Goal: Task Accomplishment & Management: Manage account settings

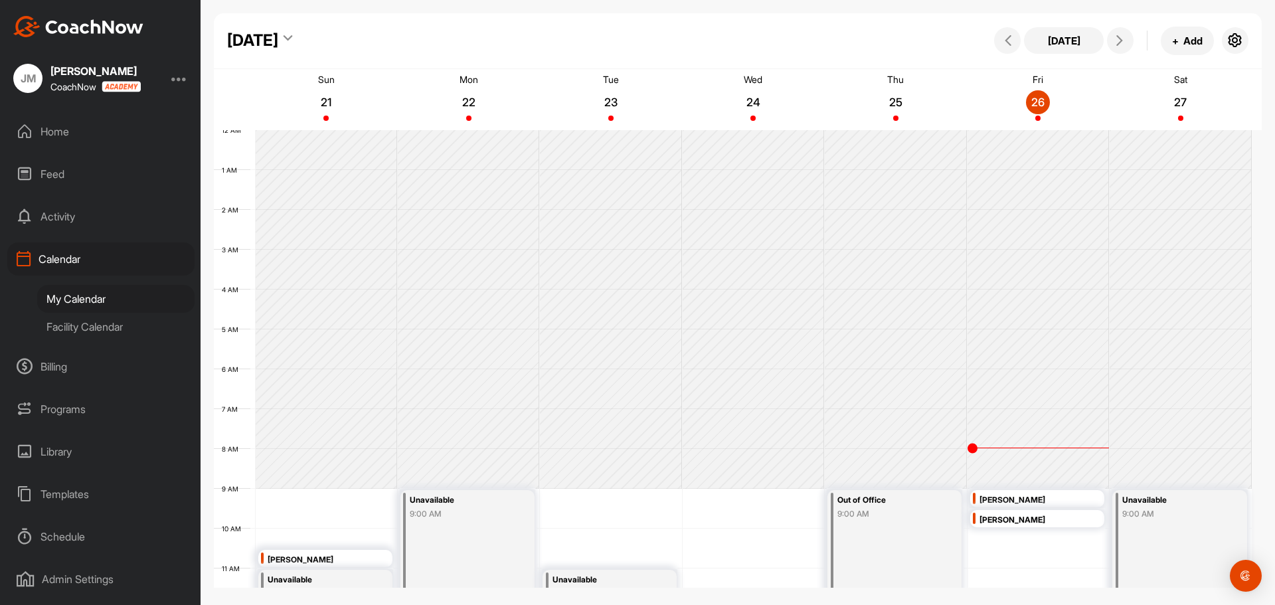
scroll to position [230, 0]
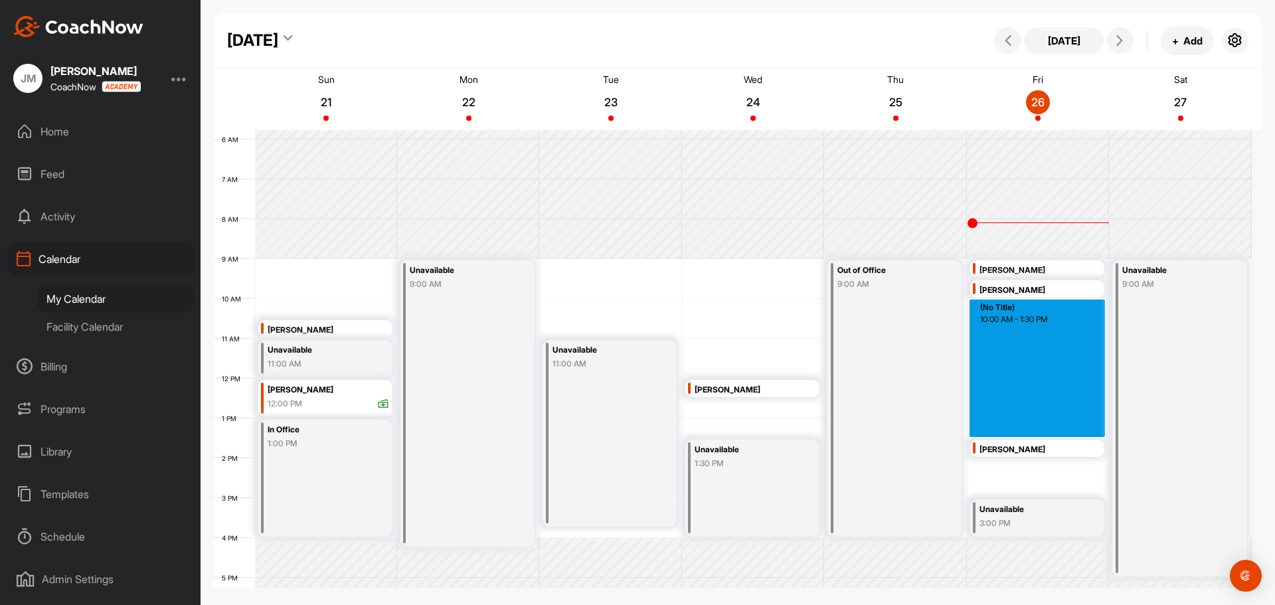
drag, startPoint x: 1007, startPoint y: 305, endPoint x: 1038, endPoint y: 430, distance: 129.1
click at [1038, 430] on div "12 AM 1 AM 2 AM 3 AM 4 AM 5 AM 6 AM 7 AM 8 AM 9 AM 10 AM 11 AM 12 PM 1 PM 2 PM …" at bounding box center [733, 378] width 1038 height 956
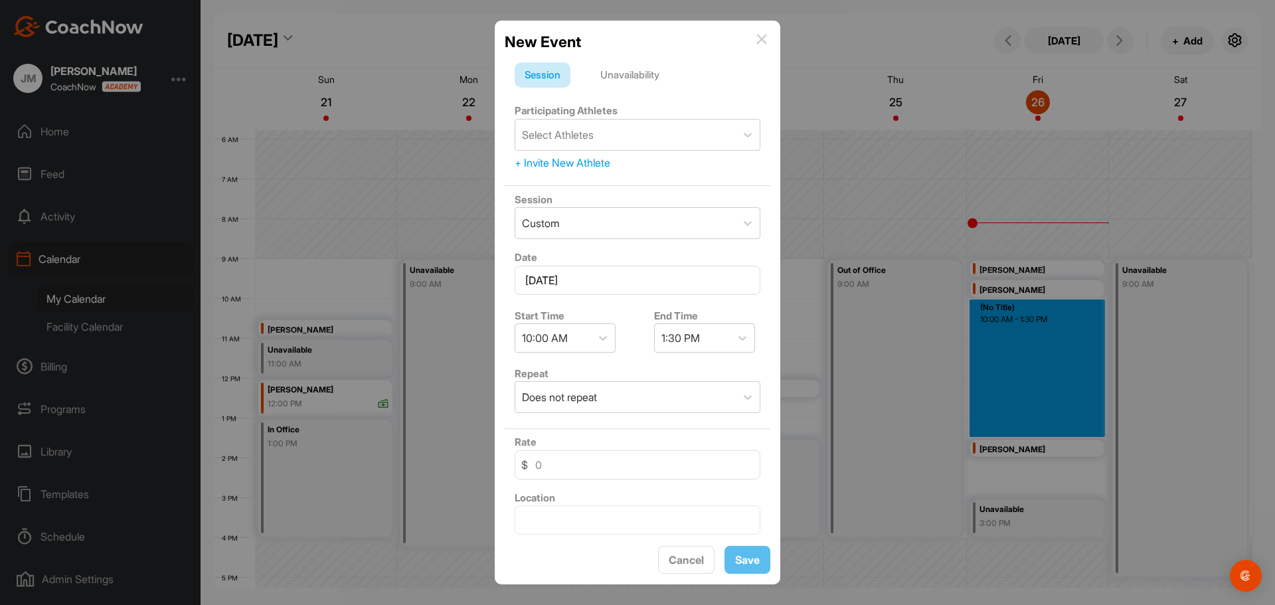
click at [633, 86] on div "Unavailability" at bounding box center [629, 74] width 79 height 25
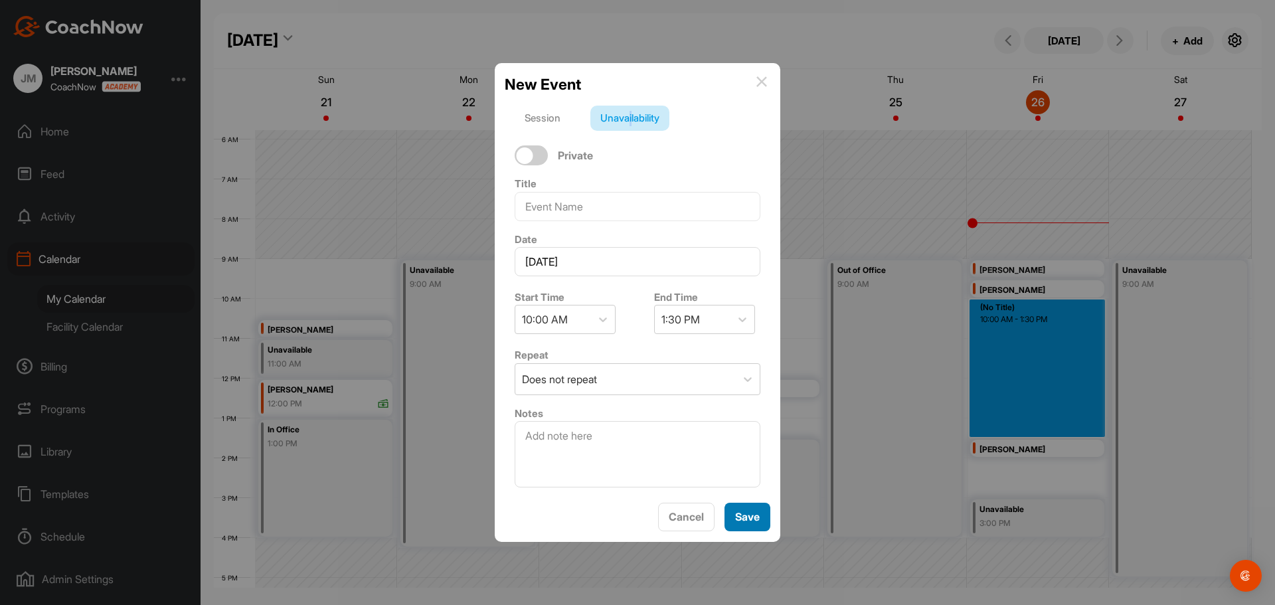
click at [744, 509] on div "Save" at bounding box center [747, 517] width 25 height 16
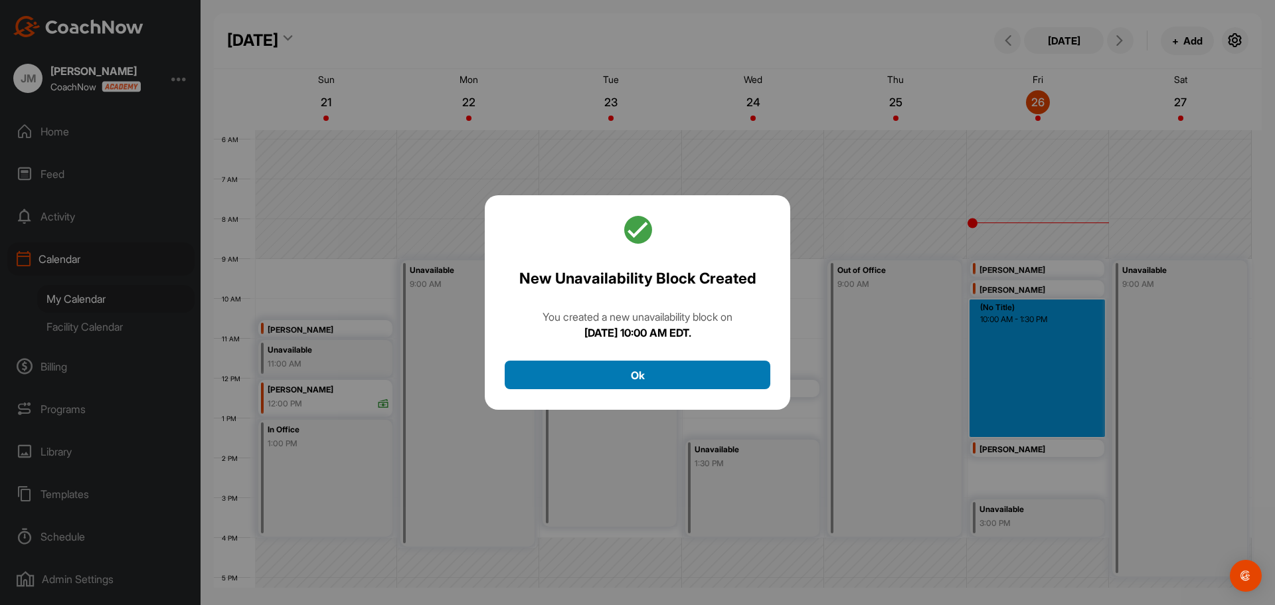
click at [706, 382] on button "Ok" at bounding box center [638, 375] width 266 height 29
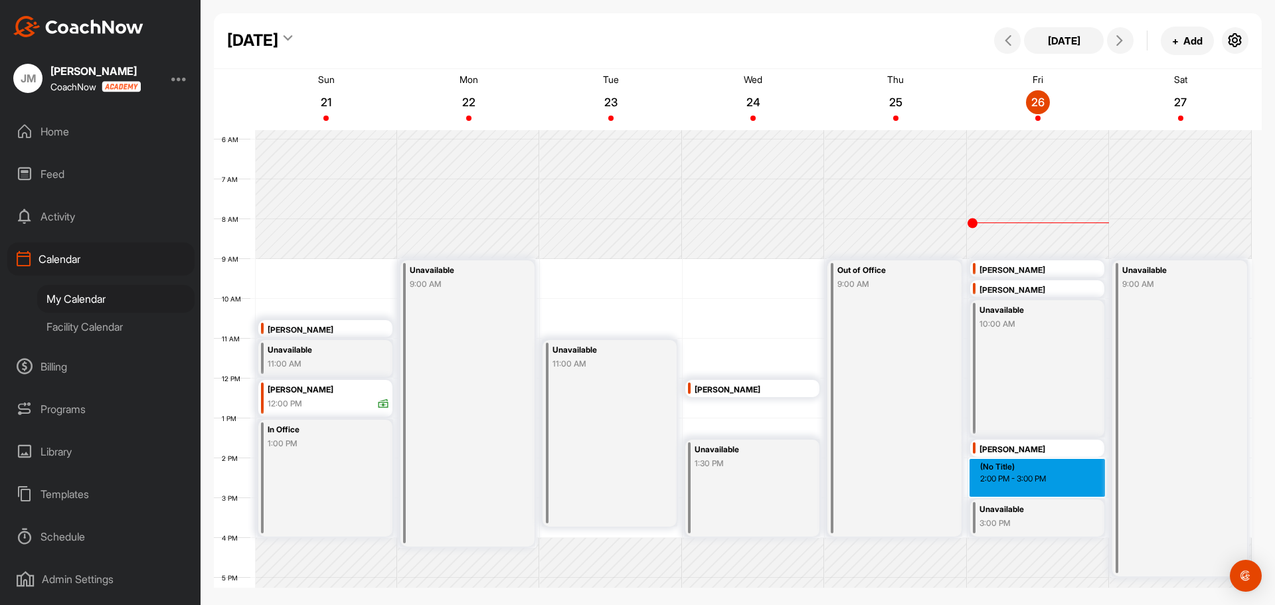
drag, startPoint x: 987, startPoint y: 464, endPoint x: 990, endPoint y: 492, distance: 28.1
click at [990, 492] on div "12 AM 1 AM 2 AM 3 AM 4 AM 5 AM 6 AM 7 AM 8 AM 9 AM 10 AM 11 AM 12 PM 1 PM 2 PM …" at bounding box center [733, 378] width 1038 height 956
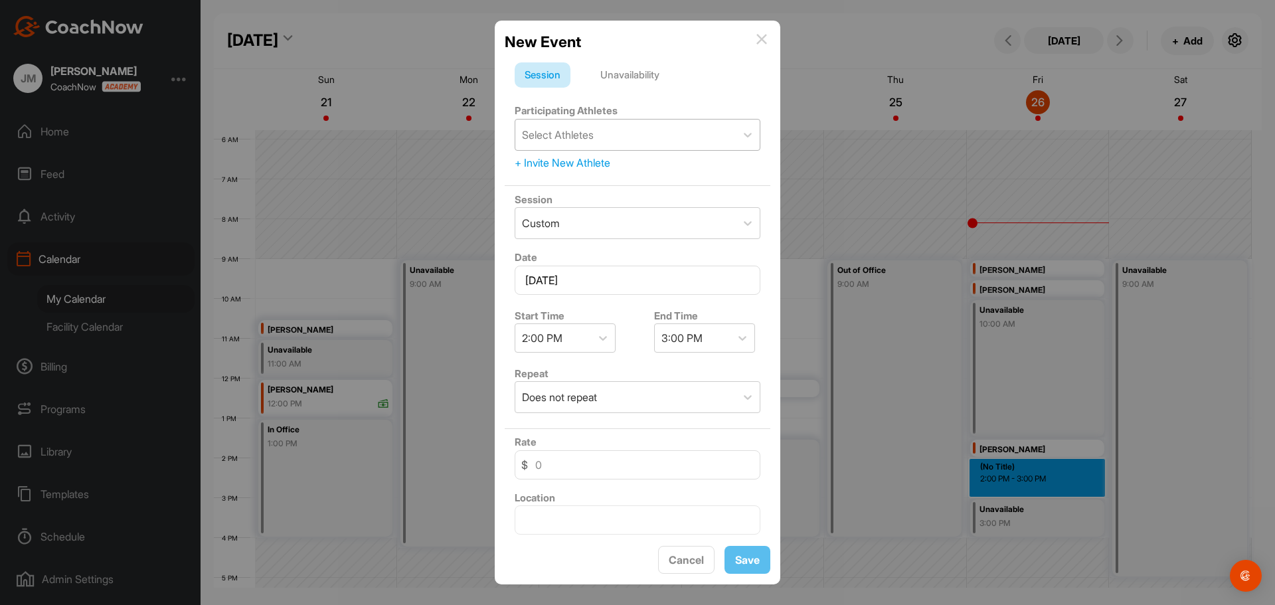
click at [599, 136] on div "Select Athletes" at bounding box center [625, 135] width 220 height 31
click at [627, 70] on div "Unavailability" at bounding box center [629, 74] width 79 height 25
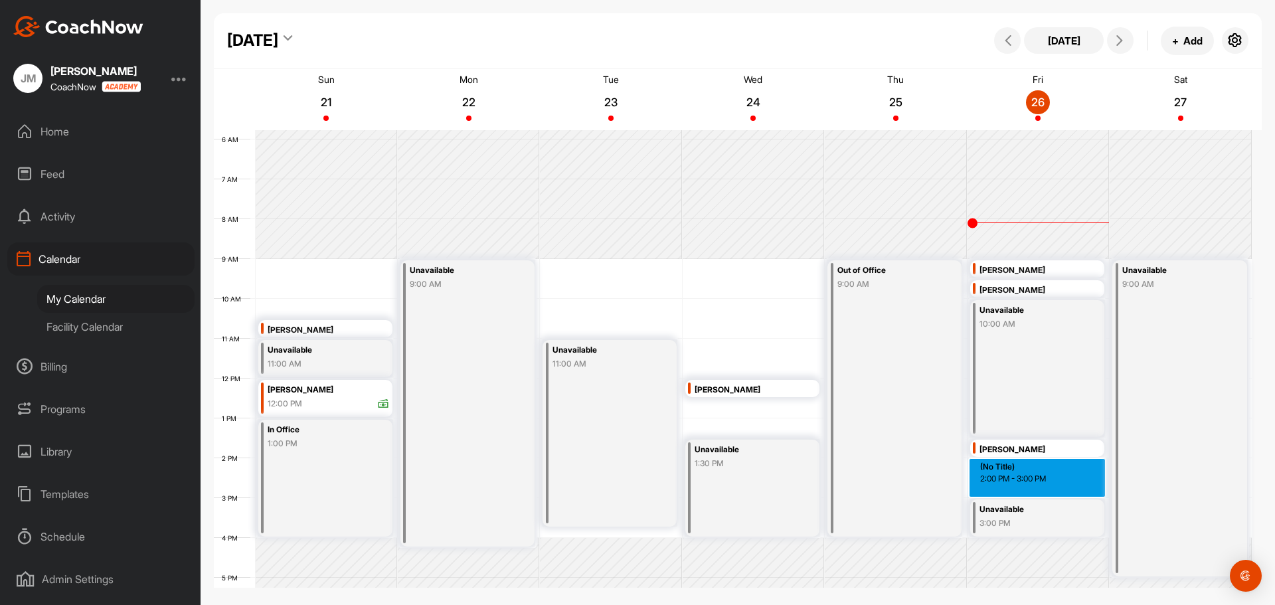
drag, startPoint x: 1016, startPoint y: 460, endPoint x: 1020, endPoint y: 491, distance: 30.8
click at [1020, 491] on div "12 AM 1 AM 2 AM 3 AM 4 AM 5 AM 6 AM 7 AM 8 AM 9 AM 10 AM 11 AM 12 PM 1 PM 2 PM …" at bounding box center [733, 378] width 1038 height 956
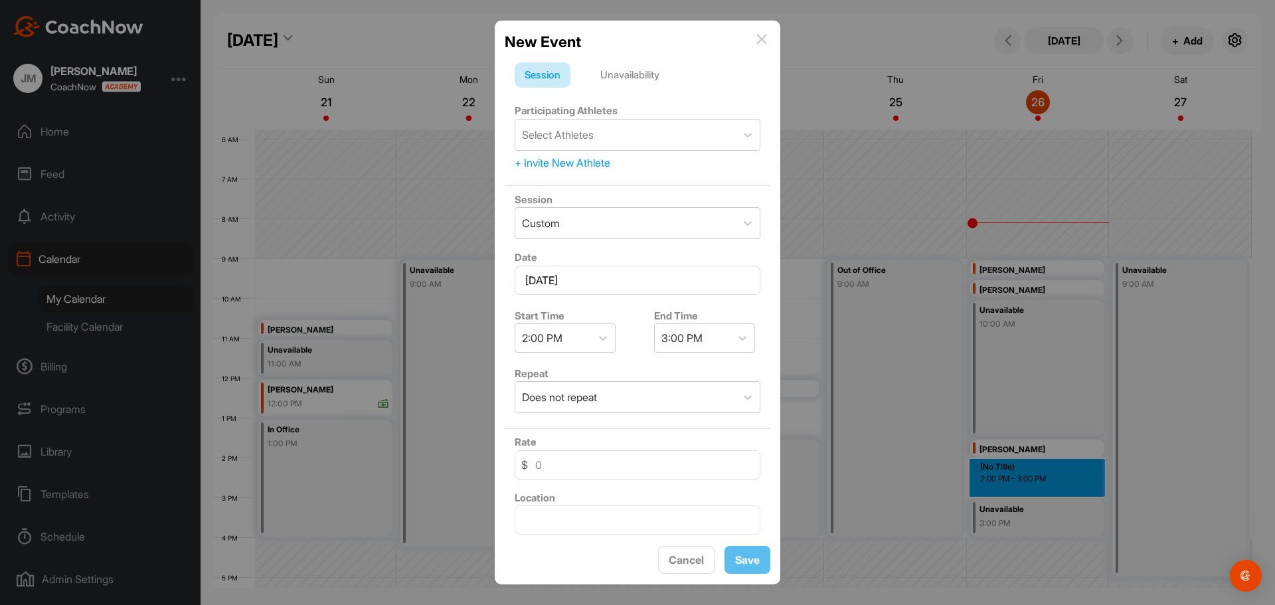
click at [655, 79] on div "Unavailability" at bounding box center [629, 74] width 79 height 25
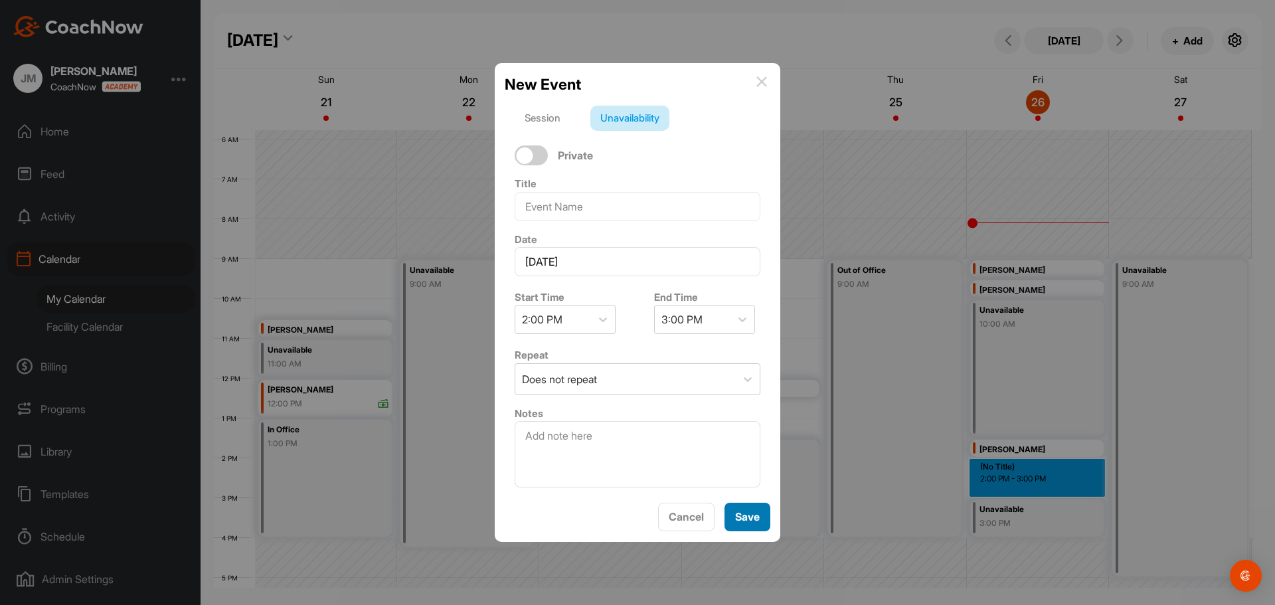
click at [742, 517] on span "Save" at bounding box center [747, 516] width 25 height 13
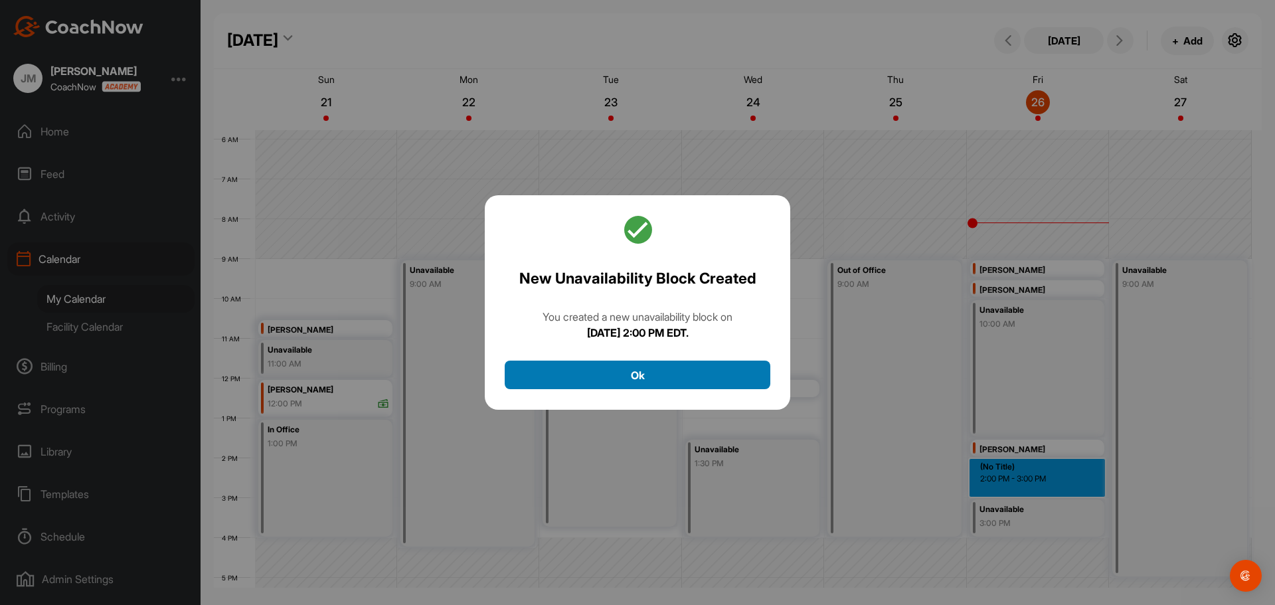
click at [718, 366] on button "Ok" at bounding box center [638, 375] width 266 height 29
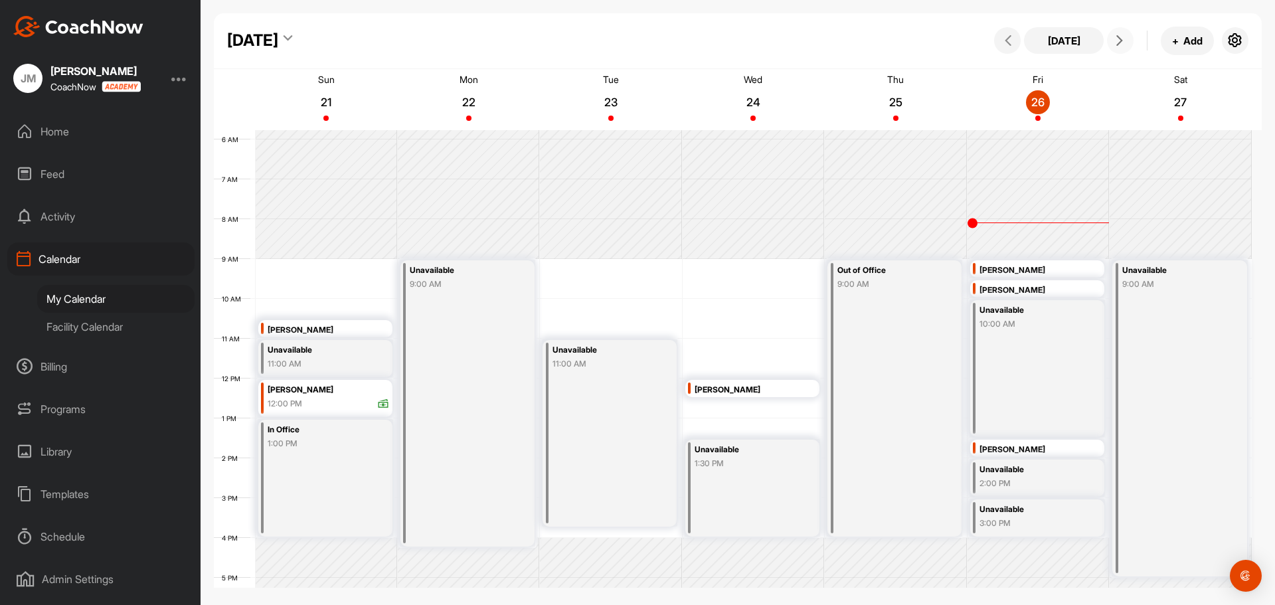
click at [1124, 37] on icon at bounding box center [1119, 40] width 11 height 11
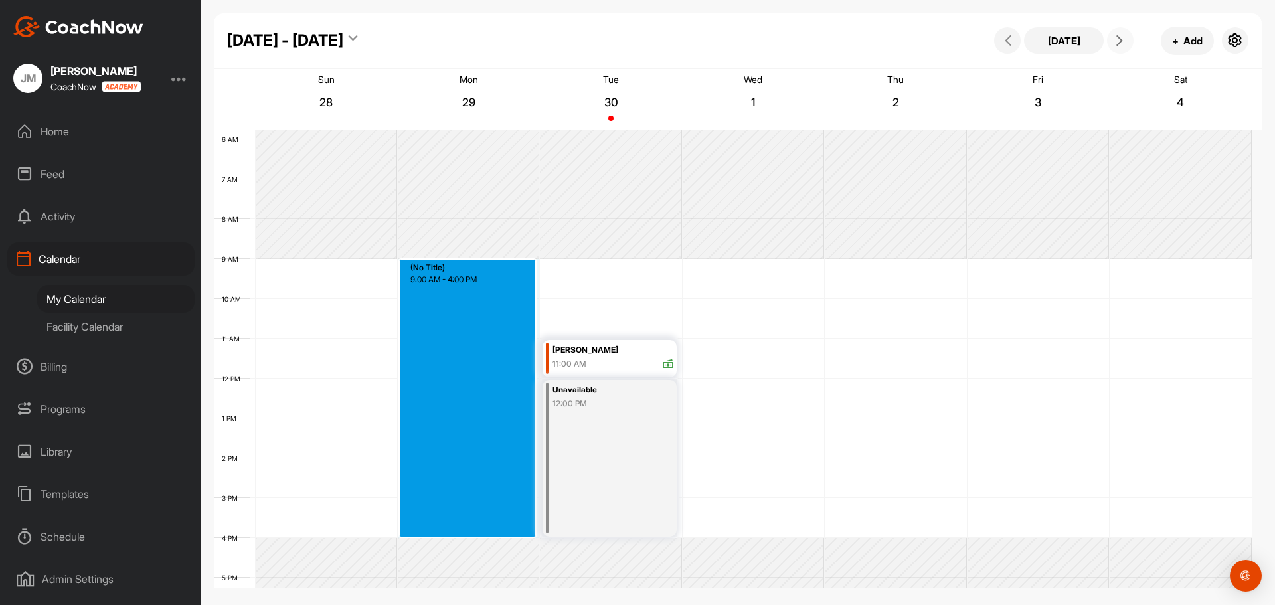
drag, startPoint x: 445, startPoint y: 261, endPoint x: 475, endPoint y: 531, distance: 271.9
click at [475, 531] on div "12 AM 1 AM 2 AM 3 AM 4 AM 5 AM 6 AM 7 AM 8 AM 9 AM 10 AM 11 AM 12 PM 1 PM 2 PM …" at bounding box center [733, 378] width 1038 height 956
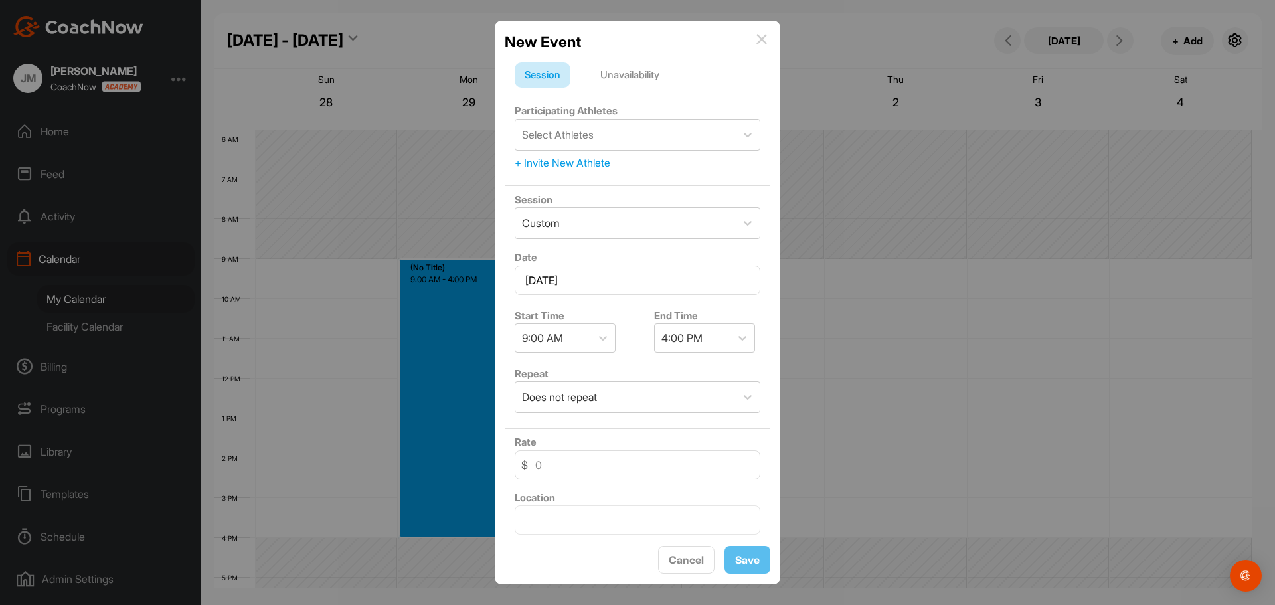
click at [618, 86] on div "Unavailability" at bounding box center [629, 74] width 79 height 25
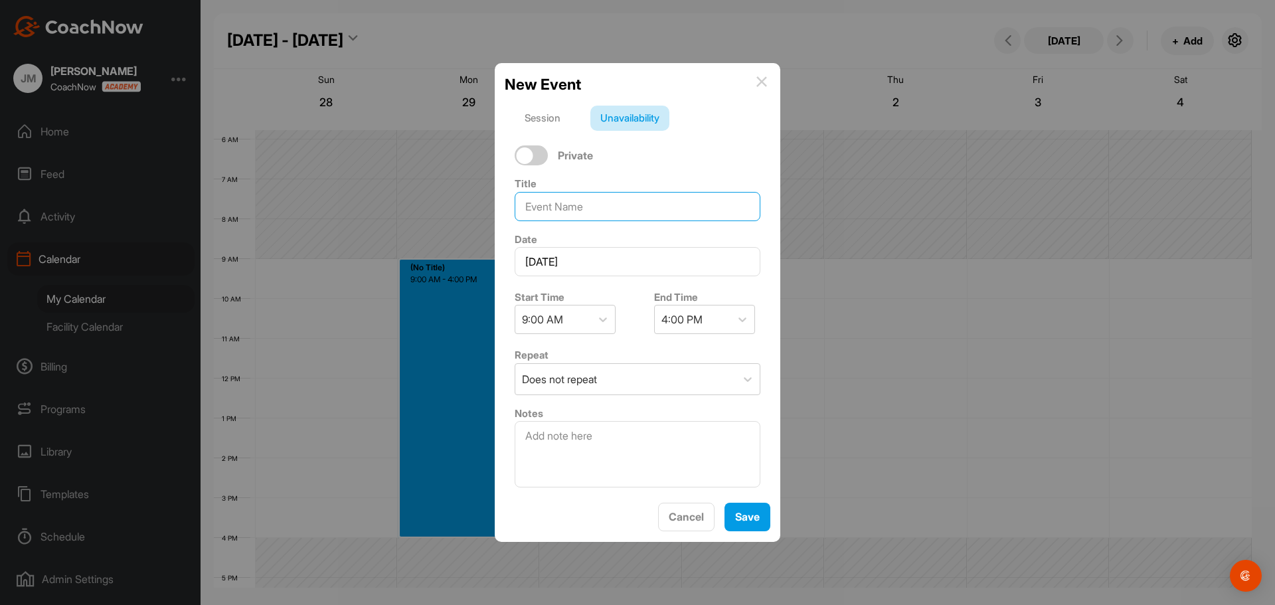
click at [555, 204] on input at bounding box center [638, 206] width 246 height 29
type input "A"
type input "S"
type input "Ask Jordan For Times"
click at [733, 523] on button "Save" at bounding box center [747, 517] width 46 height 29
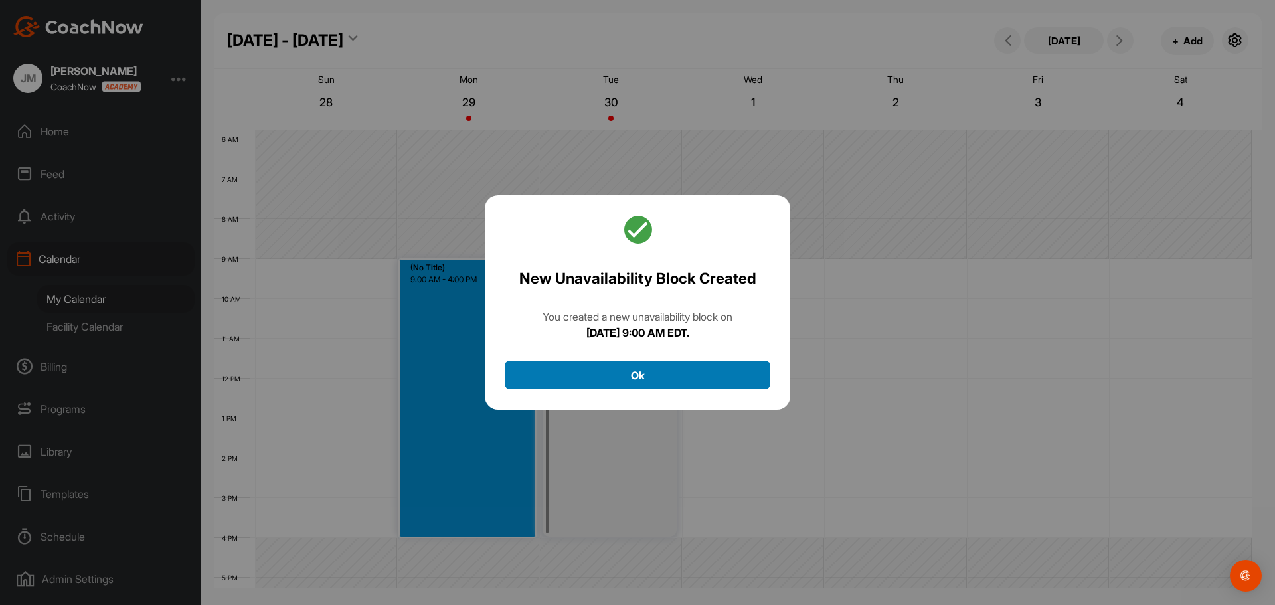
click at [683, 379] on button "Ok" at bounding box center [638, 375] width 266 height 29
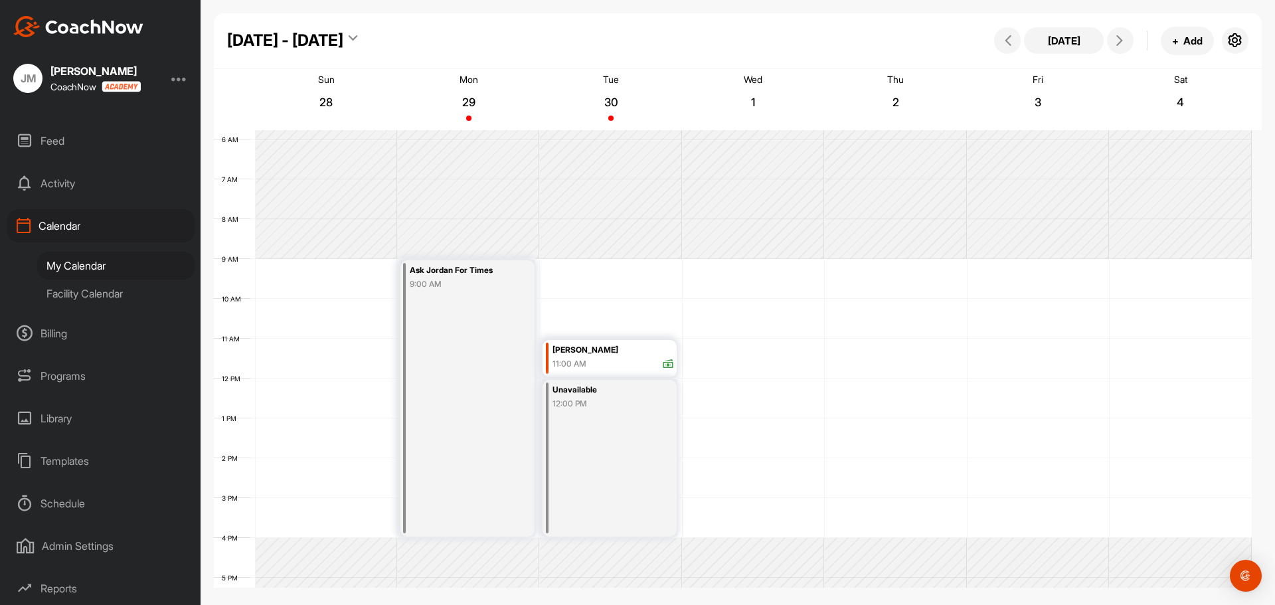
scroll to position [0, 0]
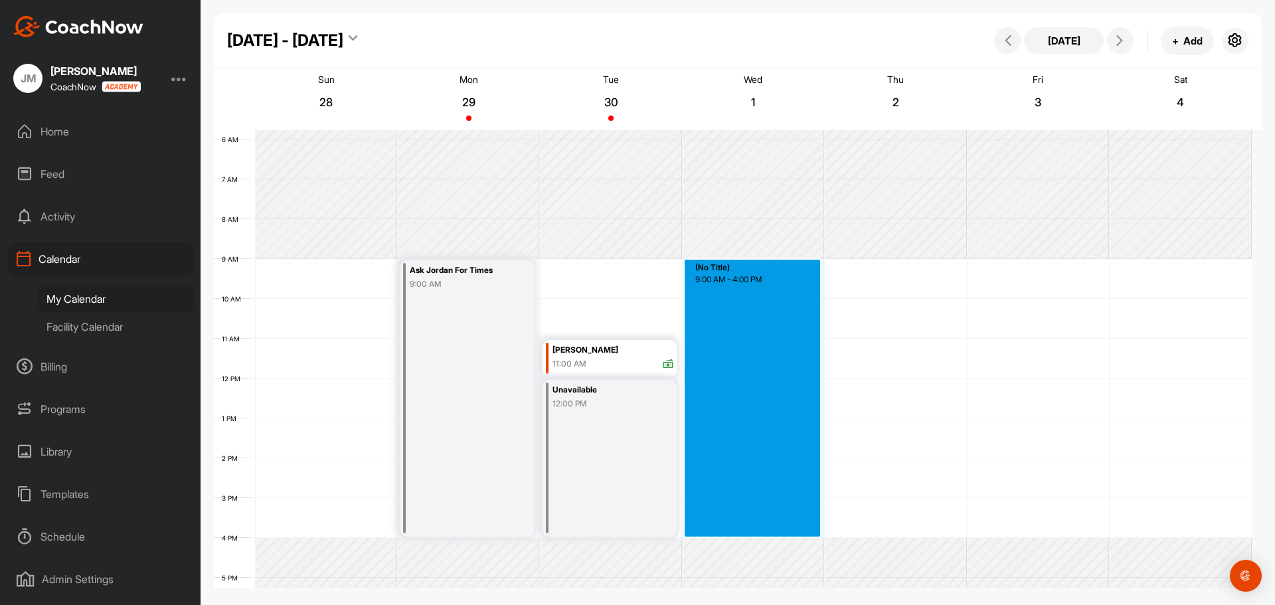
drag, startPoint x: 756, startPoint y: 262, endPoint x: 791, endPoint y: 539, distance: 279.0
click at [791, 539] on div "12 AM 1 AM 2 AM 3 AM 4 AM 5 AM 6 AM 7 AM 8 AM 9 AM 10 AM 11 AM 12 PM 1 PM 2 PM …" at bounding box center [733, 378] width 1038 height 956
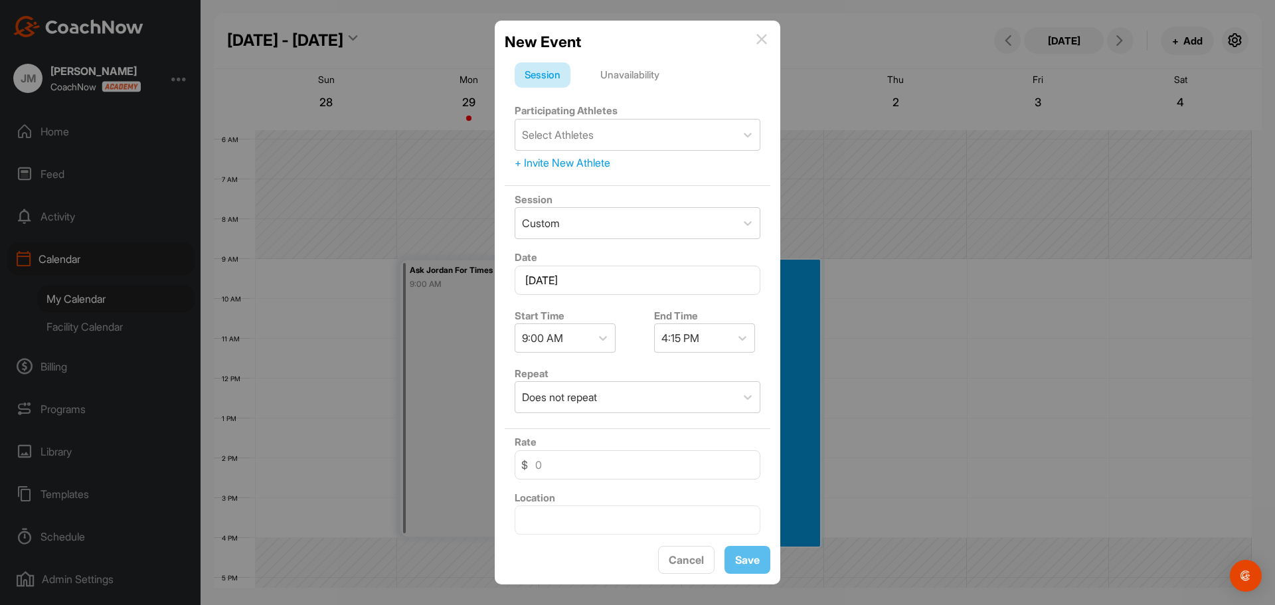
click at [633, 81] on div "Unavailability" at bounding box center [629, 74] width 79 height 25
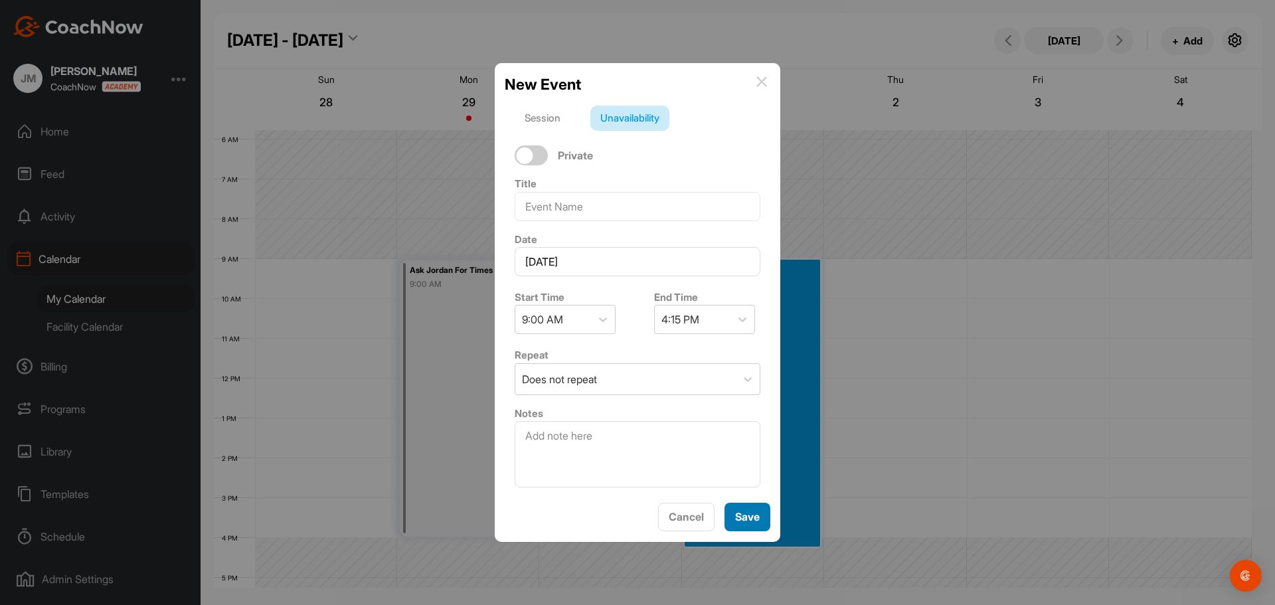
click at [744, 521] on span "Save" at bounding box center [747, 516] width 25 height 13
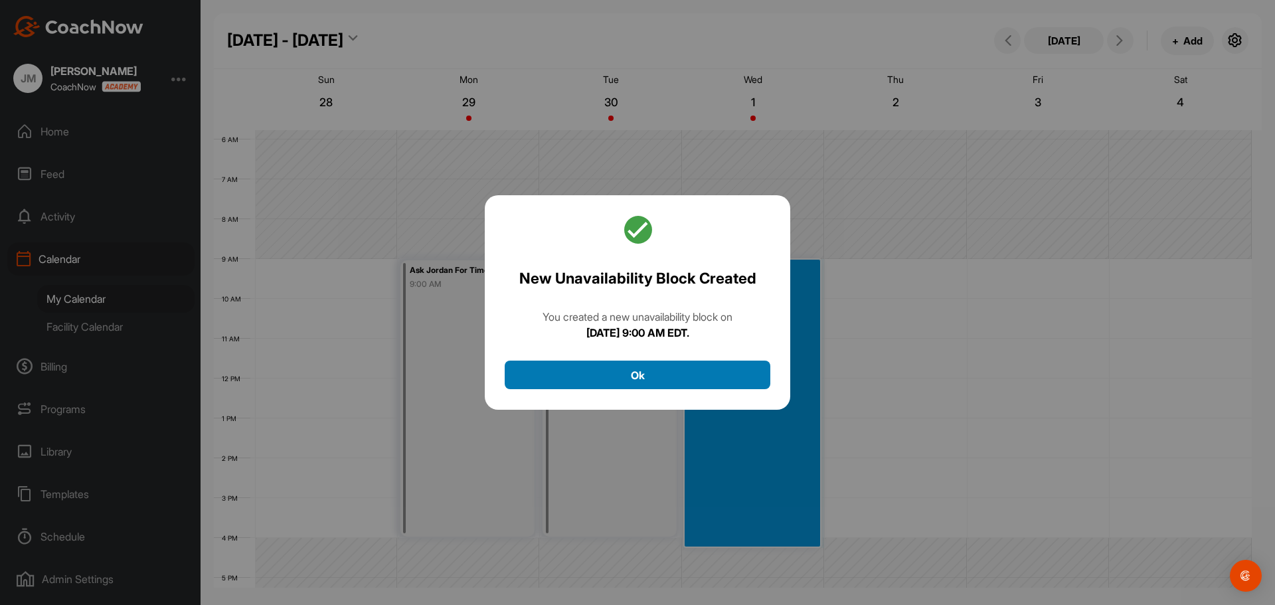
click at [698, 379] on button "Ok" at bounding box center [638, 375] width 266 height 29
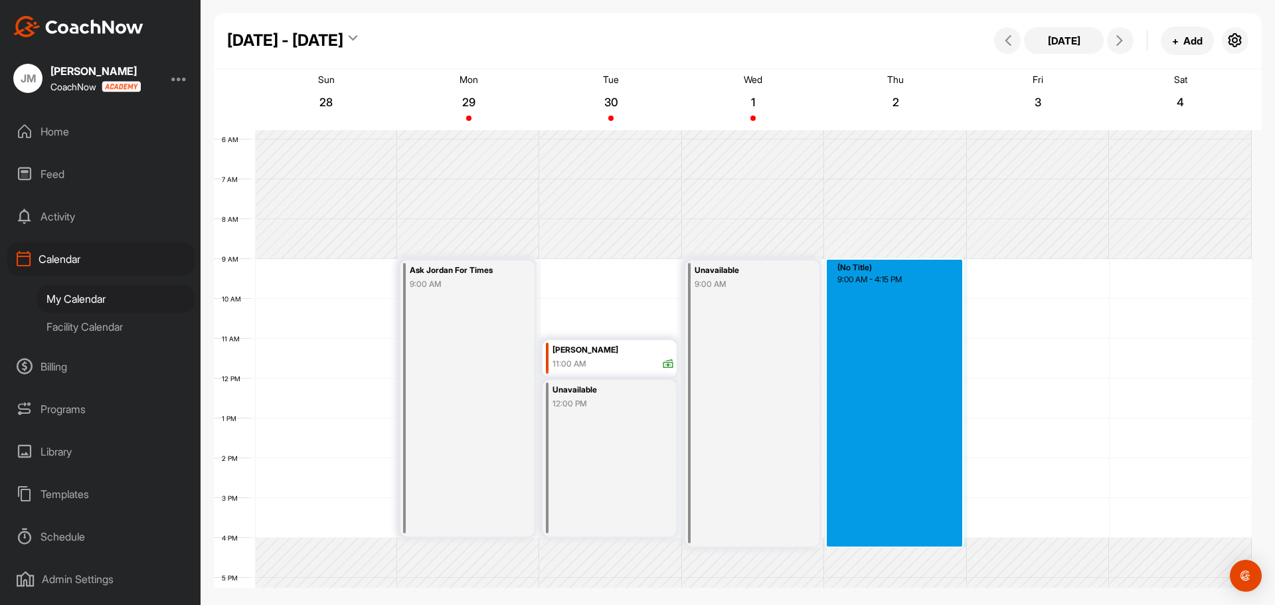
drag, startPoint x: 862, startPoint y: 260, endPoint x: 887, endPoint y: 538, distance: 278.6
click at [887, 538] on div "12 AM 1 AM 2 AM 3 AM 4 AM 5 AM 6 AM 7 AM 8 AM 9 AM 10 AM 11 AM 12 PM 1 PM 2 PM …" at bounding box center [733, 378] width 1038 height 956
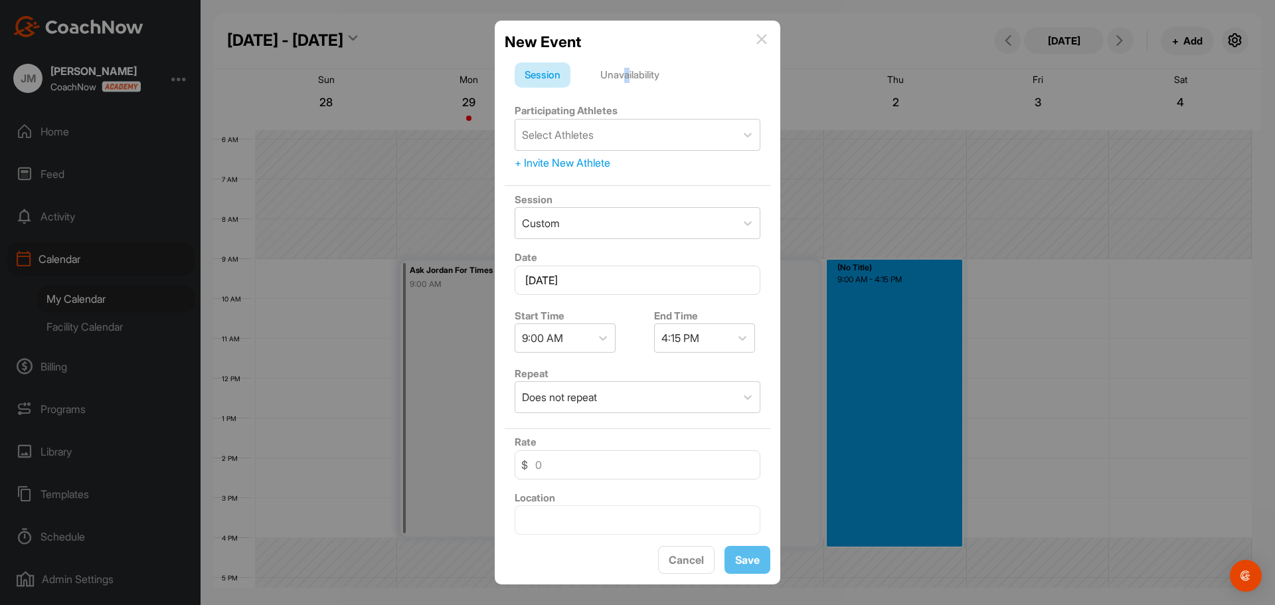
click at [629, 87] on div "Unavailability" at bounding box center [629, 74] width 79 height 25
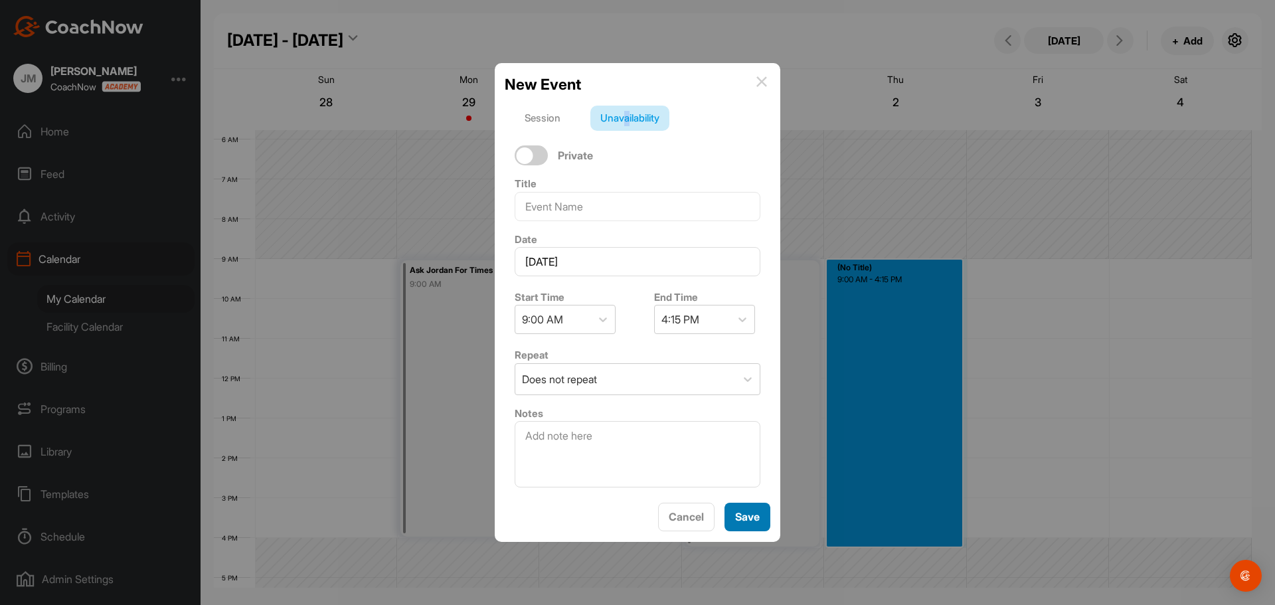
click at [735, 519] on span "Save" at bounding box center [747, 516] width 25 height 13
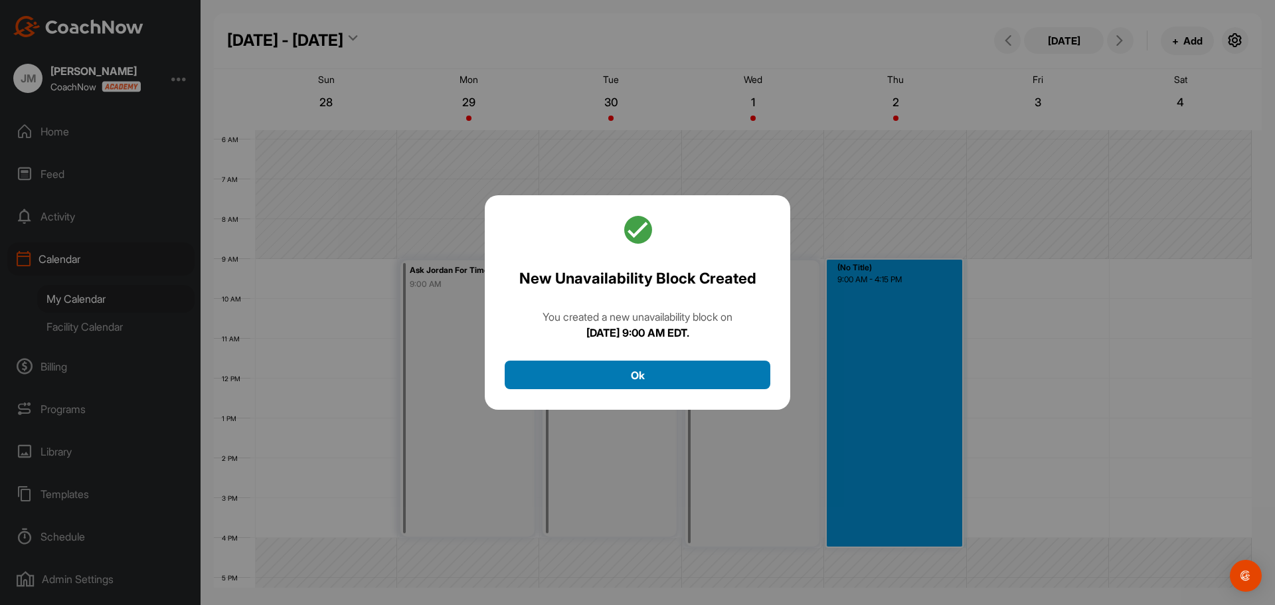
click at [679, 374] on button "Ok" at bounding box center [638, 375] width 266 height 29
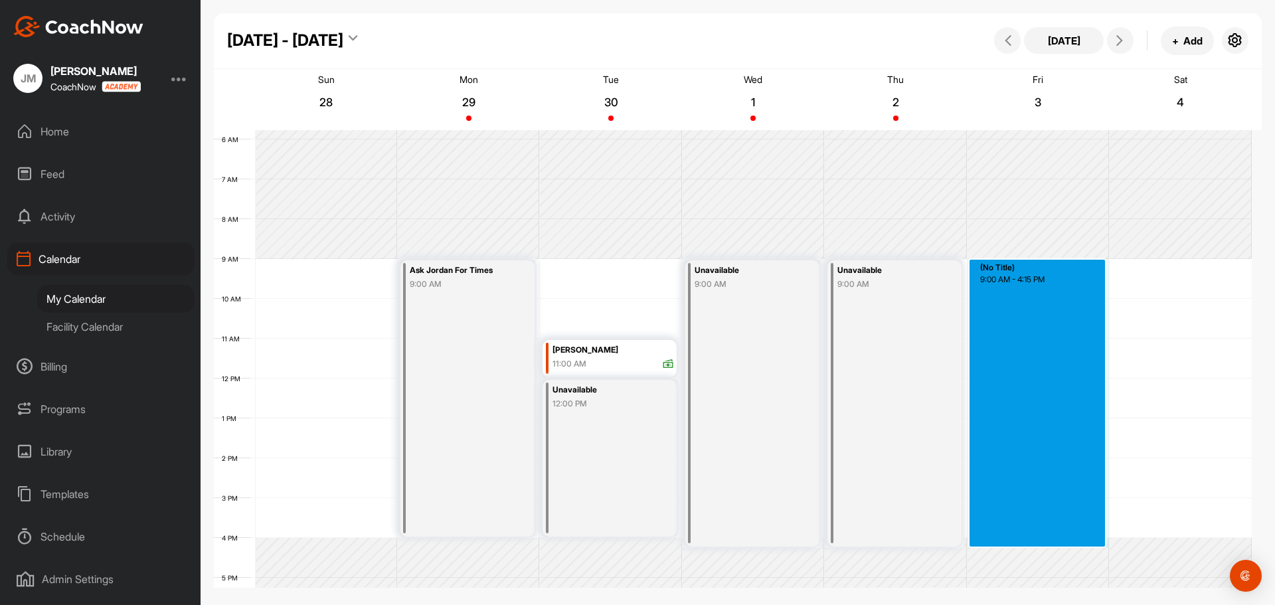
drag, startPoint x: 1020, startPoint y: 268, endPoint x: 1042, endPoint y: 540, distance: 273.1
click at [1042, 540] on div "12 AM 1 AM 2 AM 3 AM 4 AM 5 AM 6 AM 7 AM 8 AM 9 AM 10 AM 11 AM 12 PM 1 PM 2 PM …" at bounding box center [733, 378] width 1038 height 956
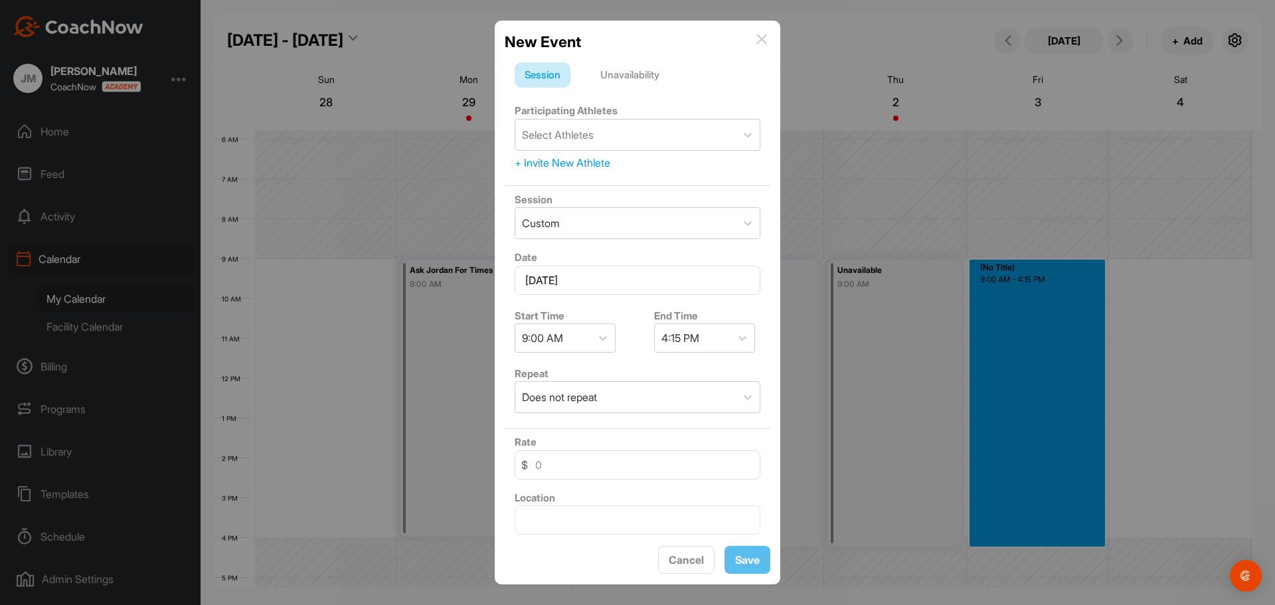
click at [748, 574] on div "Cancel Save" at bounding box center [638, 560] width 266 height 29
click at [604, 77] on div "Unavailability" at bounding box center [629, 74] width 79 height 25
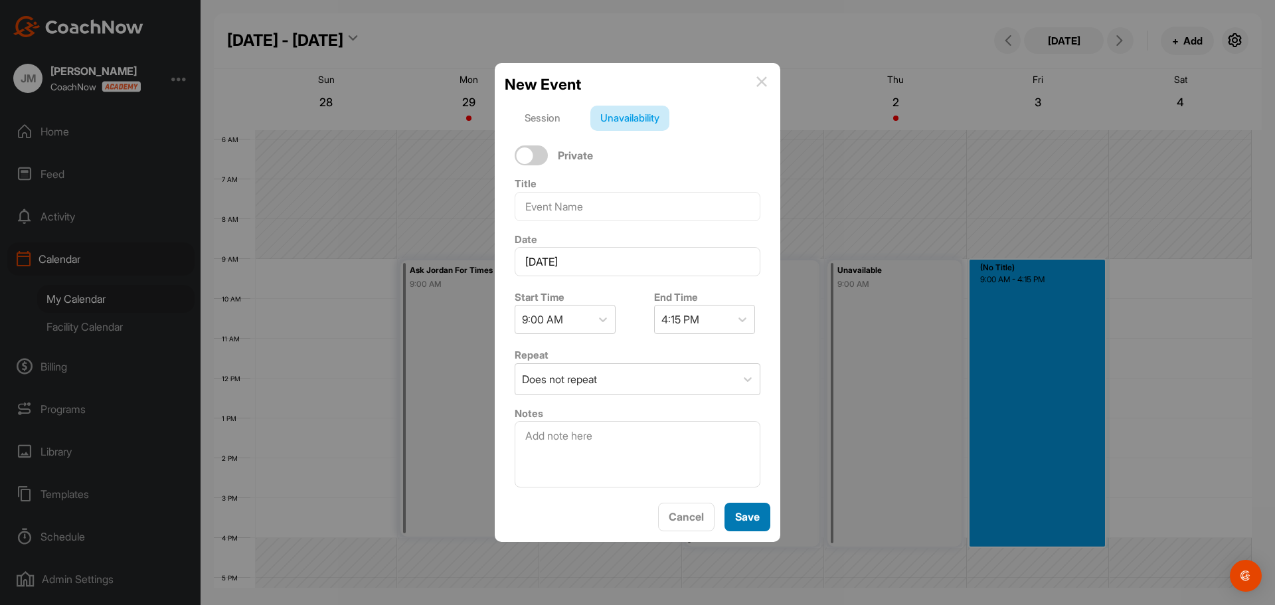
click at [739, 503] on button "Save" at bounding box center [747, 517] width 46 height 29
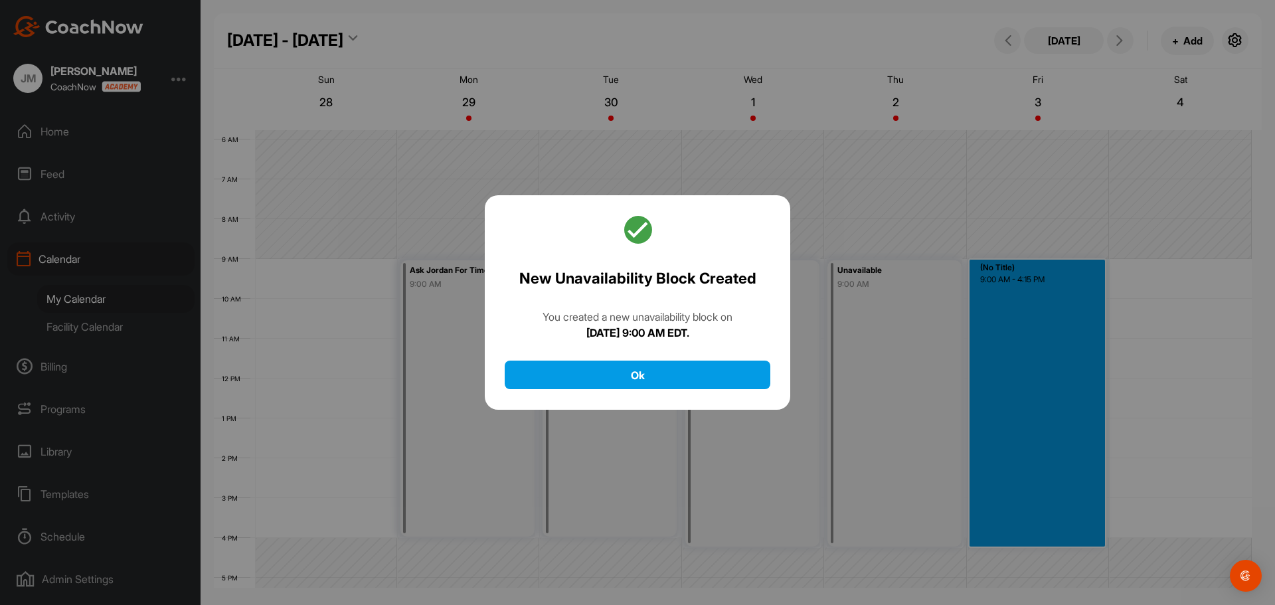
click at [701, 352] on div "New Unavailability Block Created You created a new unavailability block [DATE][…" at bounding box center [637, 302] width 305 height 215
click at [696, 373] on button "Ok" at bounding box center [638, 375] width 266 height 29
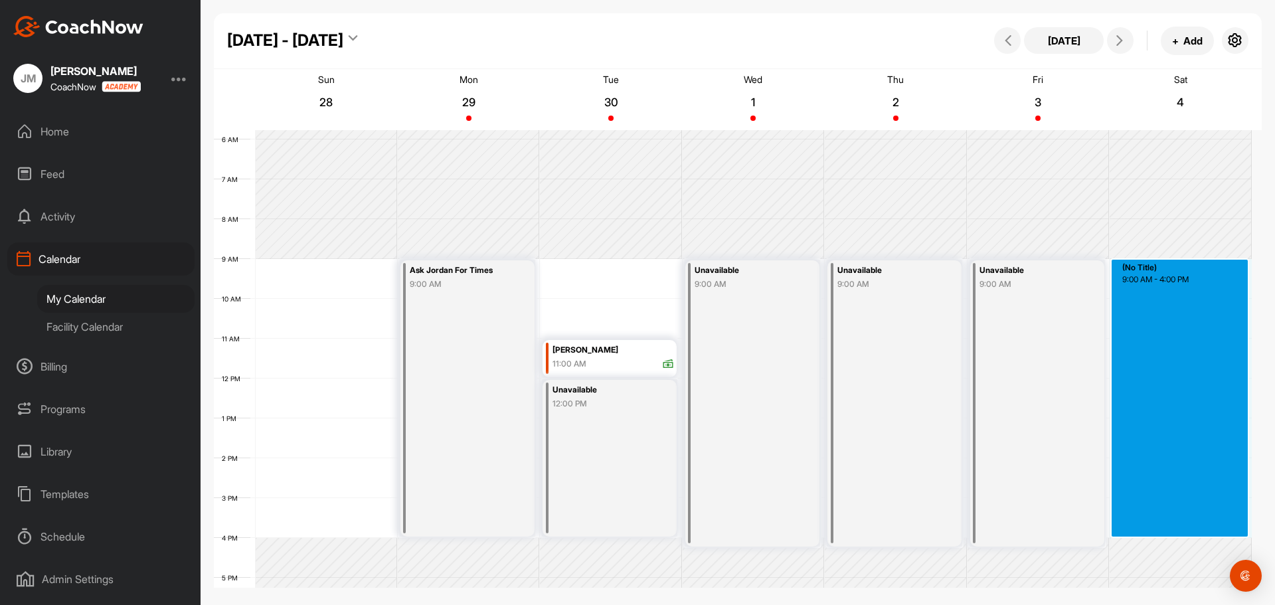
drag, startPoint x: 1147, startPoint y: 265, endPoint x: 1167, endPoint y: 534, distance: 270.3
click at [1167, 534] on div "12 AM 1 AM 2 AM 3 AM 4 AM 5 AM 6 AM 7 AM 8 AM 9 AM 10 AM 11 AM 12 PM 1 PM 2 PM …" at bounding box center [733, 378] width 1038 height 956
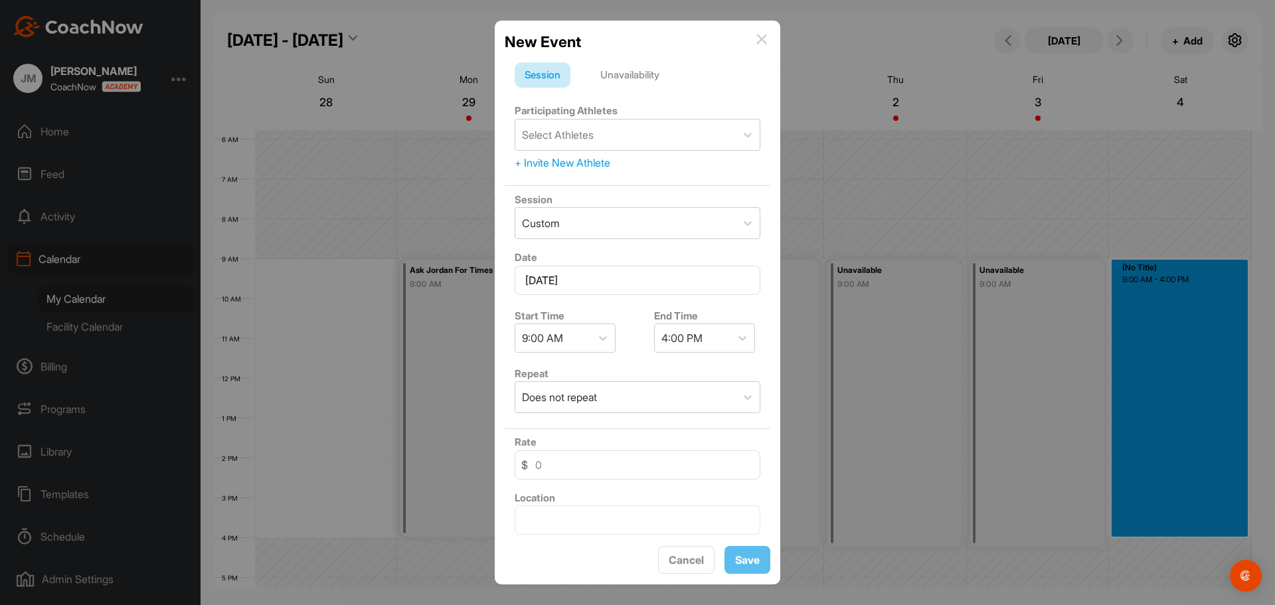
click at [643, 76] on div "Unavailability" at bounding box center [629, 74] width 79 height 25
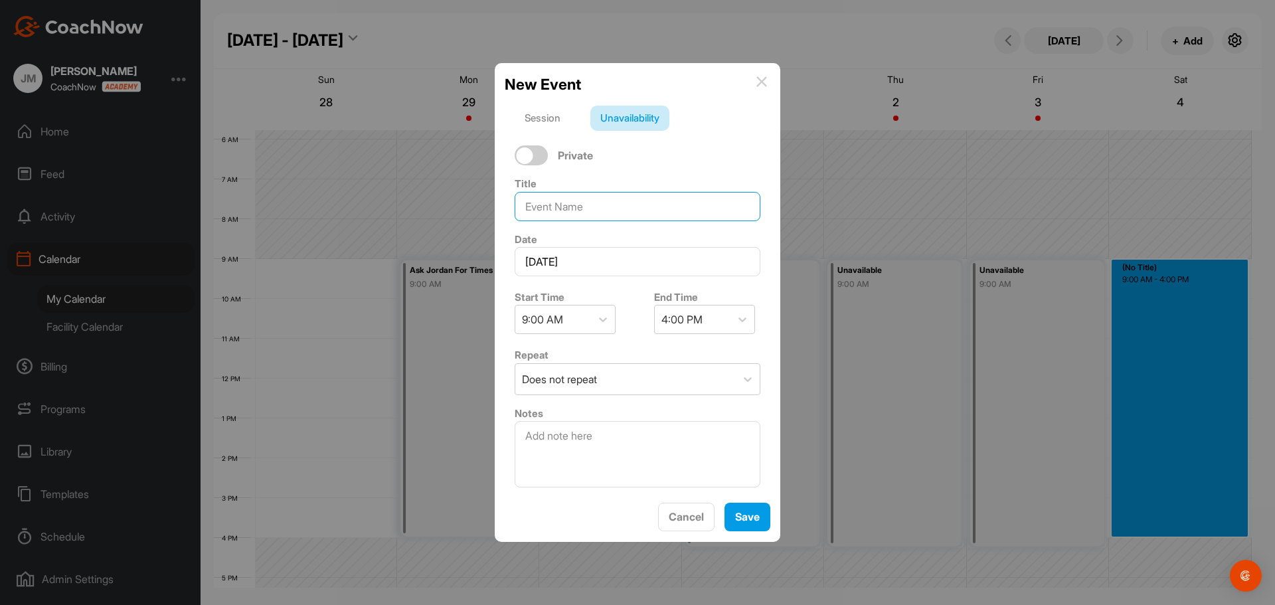
click at [578, 199] on input at bounding box center [638, 206] width 246 height 29
type input "OFF"
click at [744, 509] on div "Save" at bounding box center [747, 517] width 25 height 16
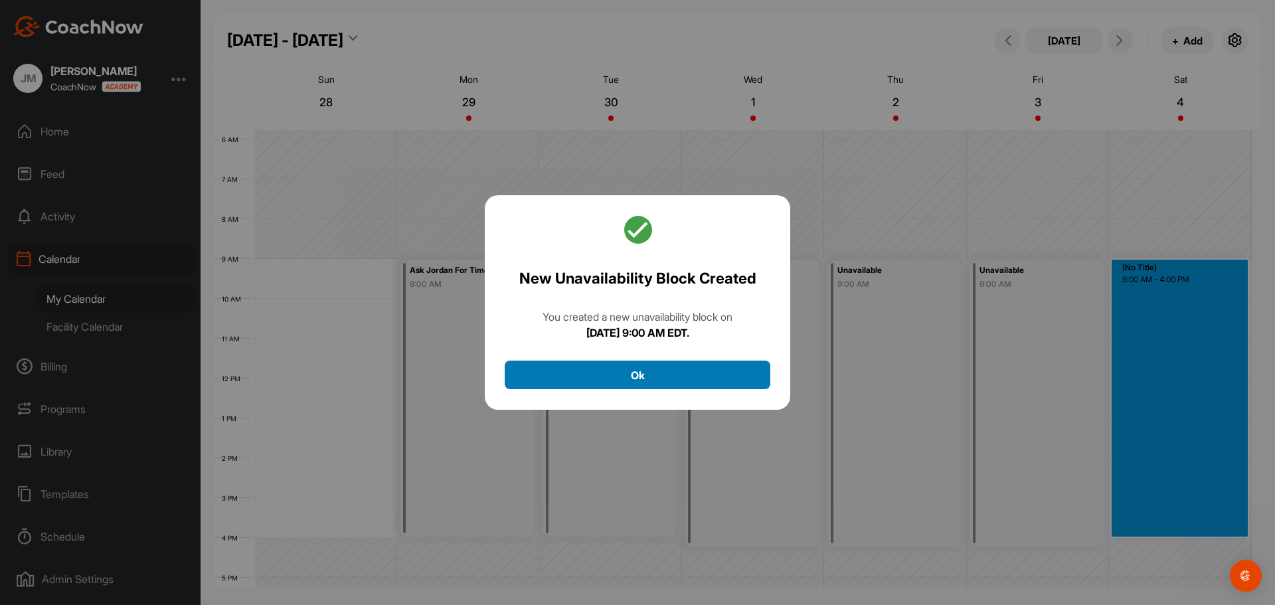
drag, startPoint x: 728, startPoint y: 346, endPoint x: 724, endPoint y: 364, distance: 19.2
click at [726, 348] on div "New Unavailability Block Created You created a new unavailability block [DATE][…" at bounding box center [637, 302] width 305 height 215
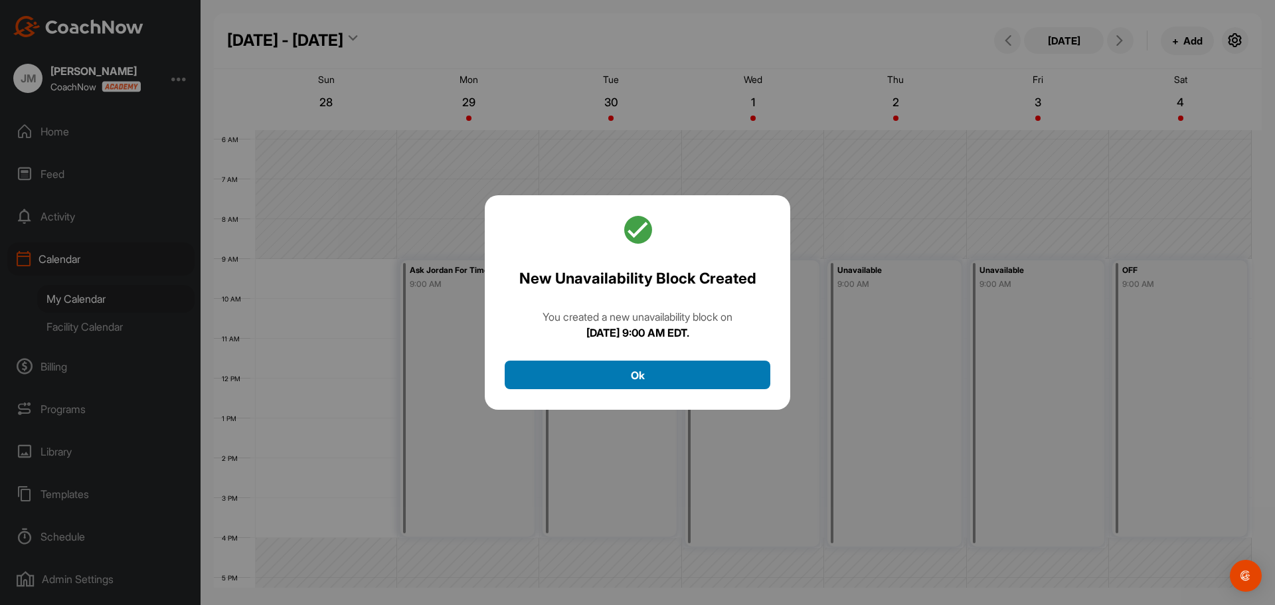
click at [724, 365] on button "Ok" at bounding box center [638, 375] width 266 height 29
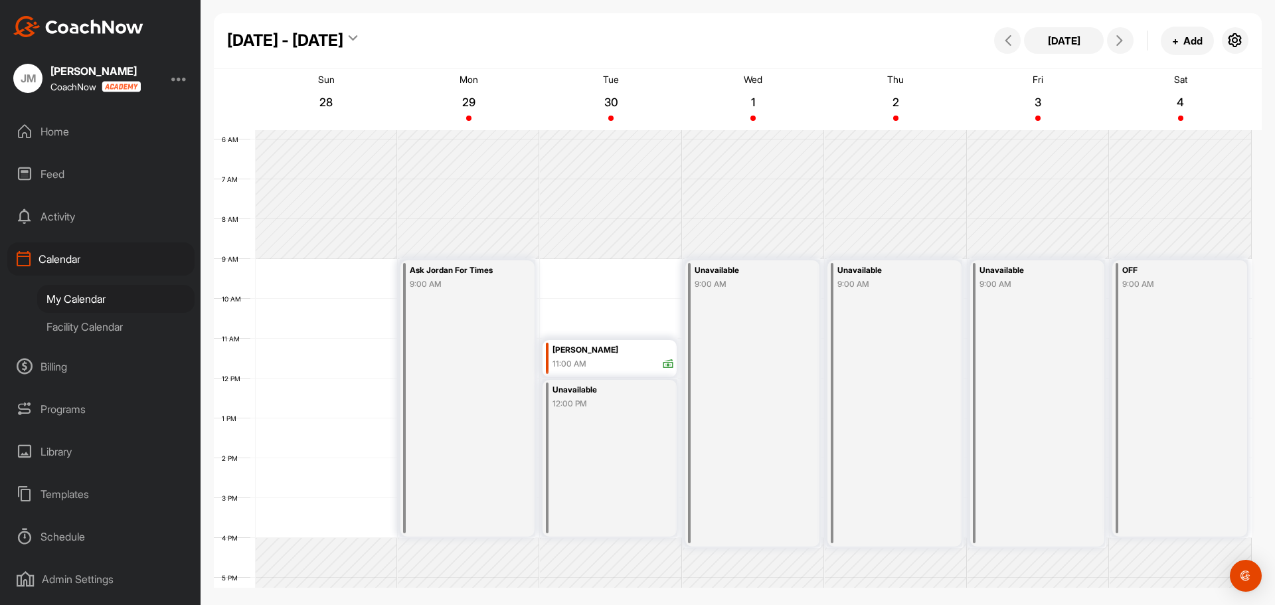
click at [68, 297] on div "My Calendar" at bounding box center [115, 299] width 157 height 28
click at [60, 260] on div "Calendar" at bounding box center [100, 258] width 187 height 33
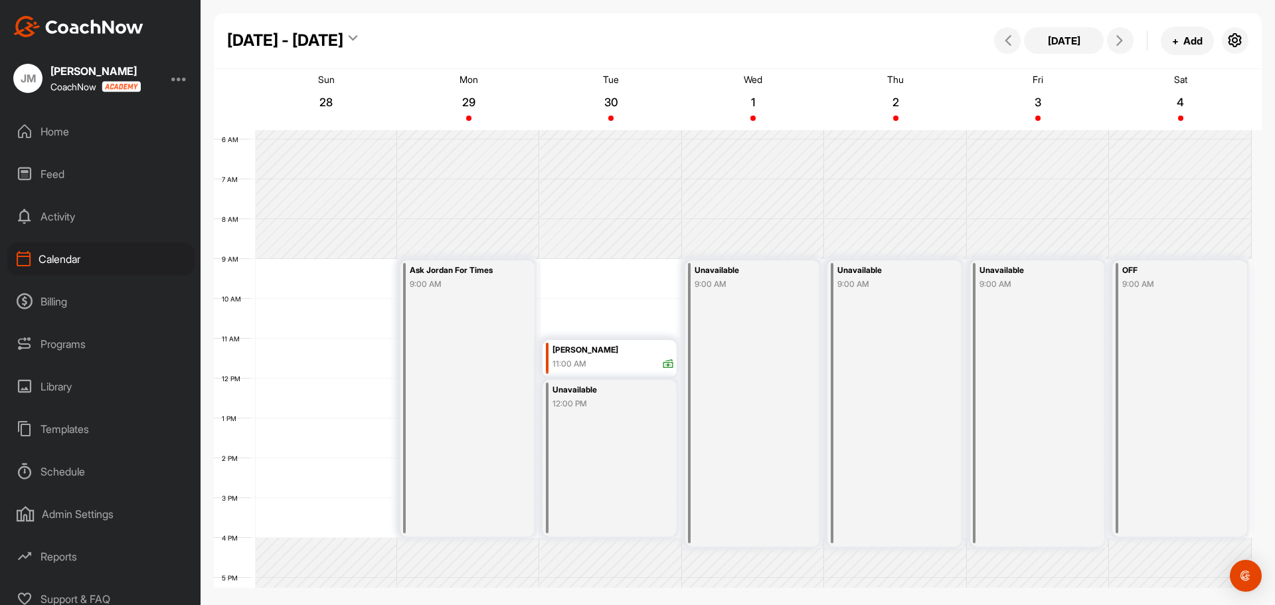
click at [60, 260] on div "Calendar" at bounding box center [100, 258] width 187 height 33
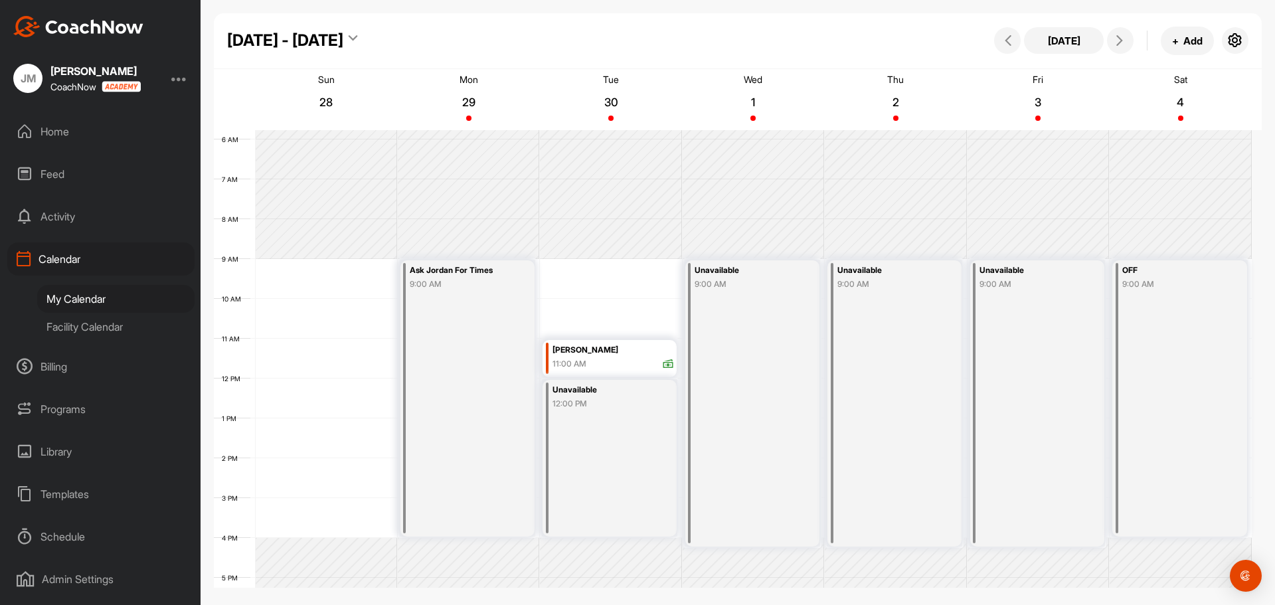
click at [67, 323] on div "Facility Calendar" at bounding box center [115, 327] width 157 height 28
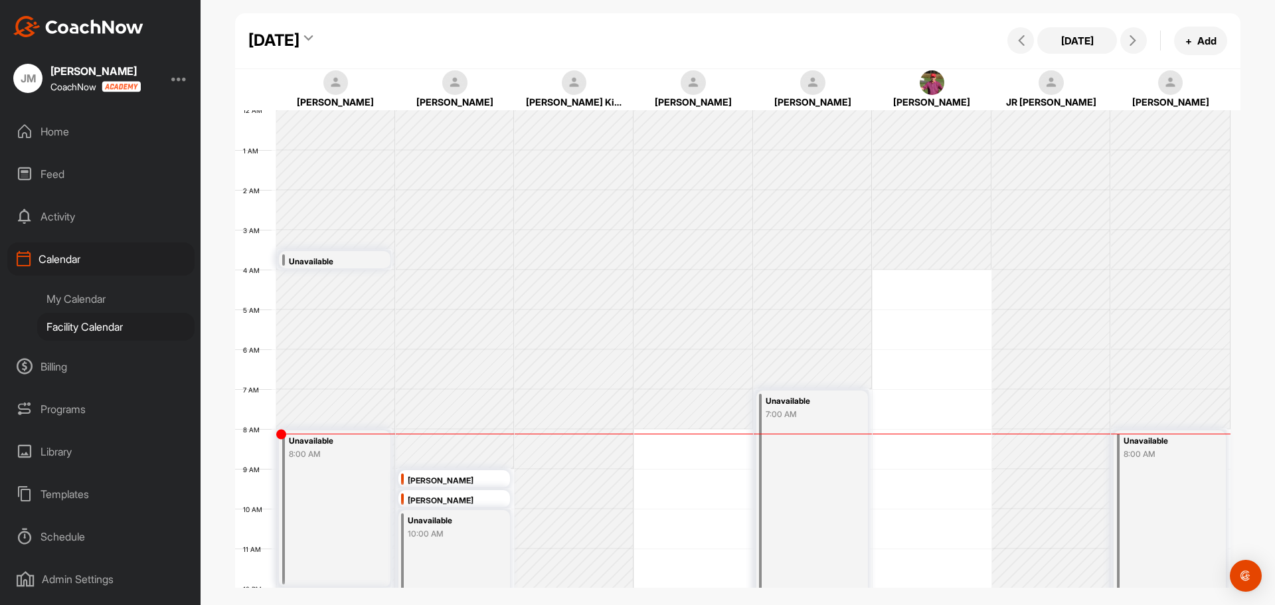
scroll to position [230, 0]
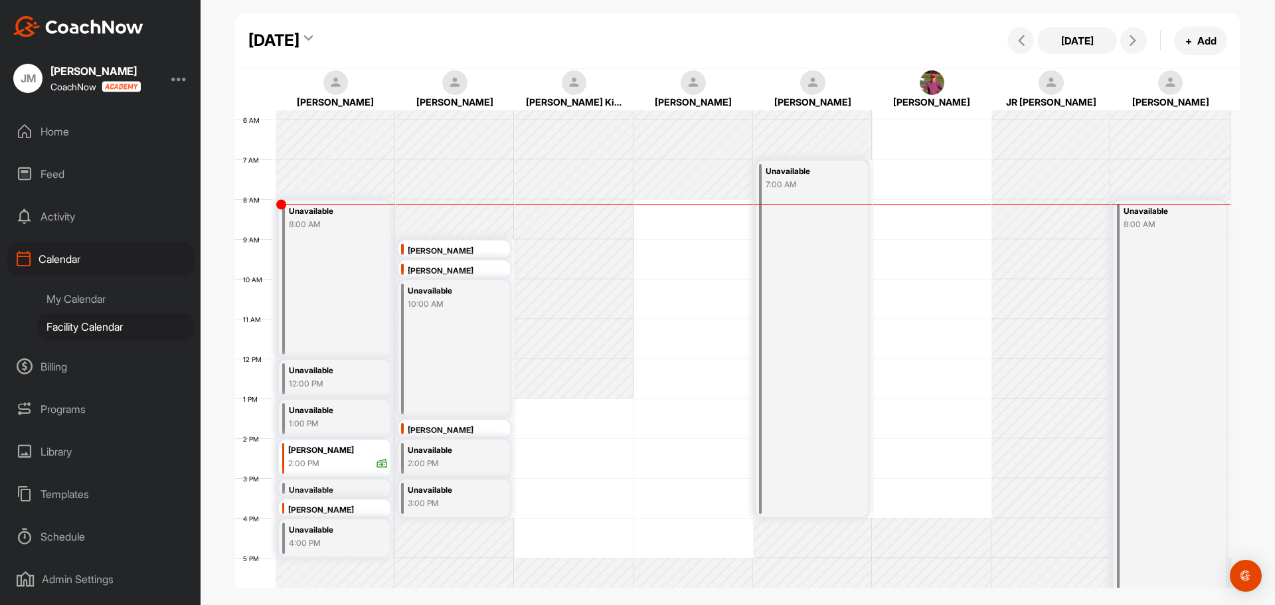
click at [53, 255] on div "Calendar" at bounding box center [100, 258] width 187 height 33
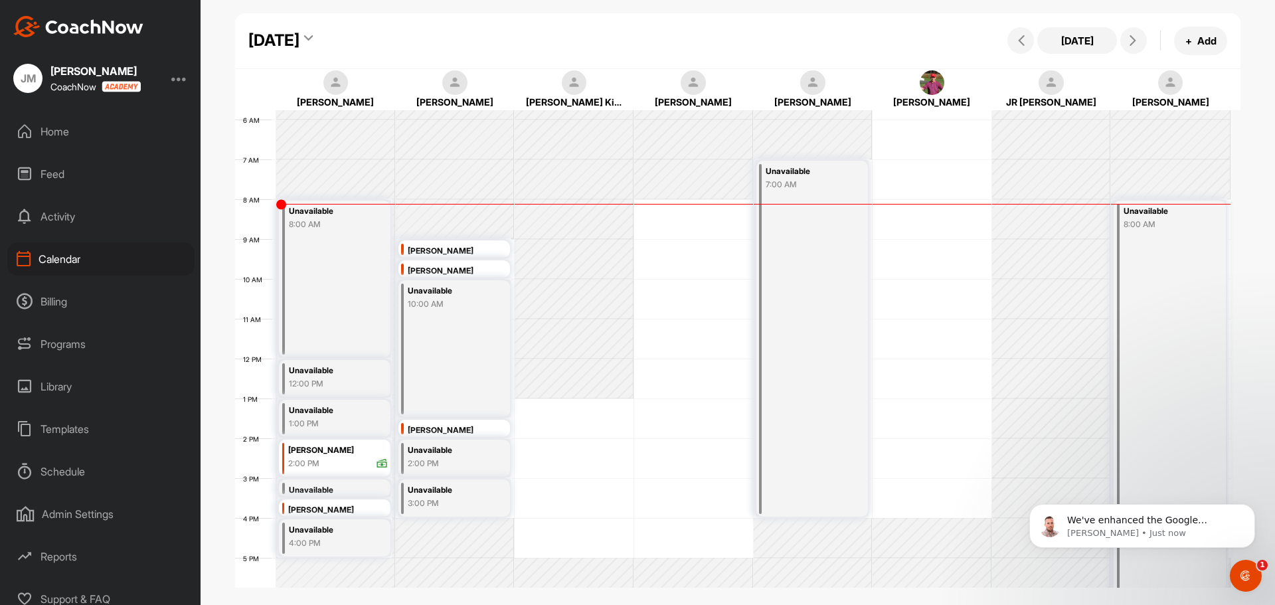
scroll to position [0, 0]
click at [64, 475] on div "Schedule" at bounding box center [100, 471] width 187 height 33
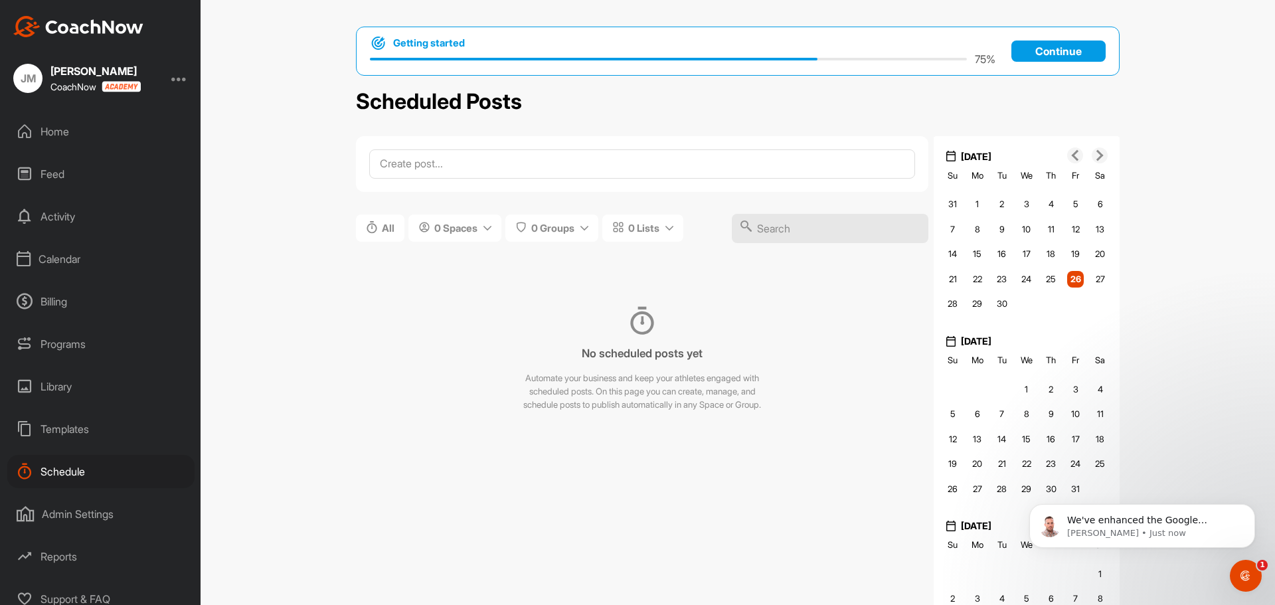
click at [54, 257] on div "Calendar" at bounding box center [100, 258] width 187 height 33
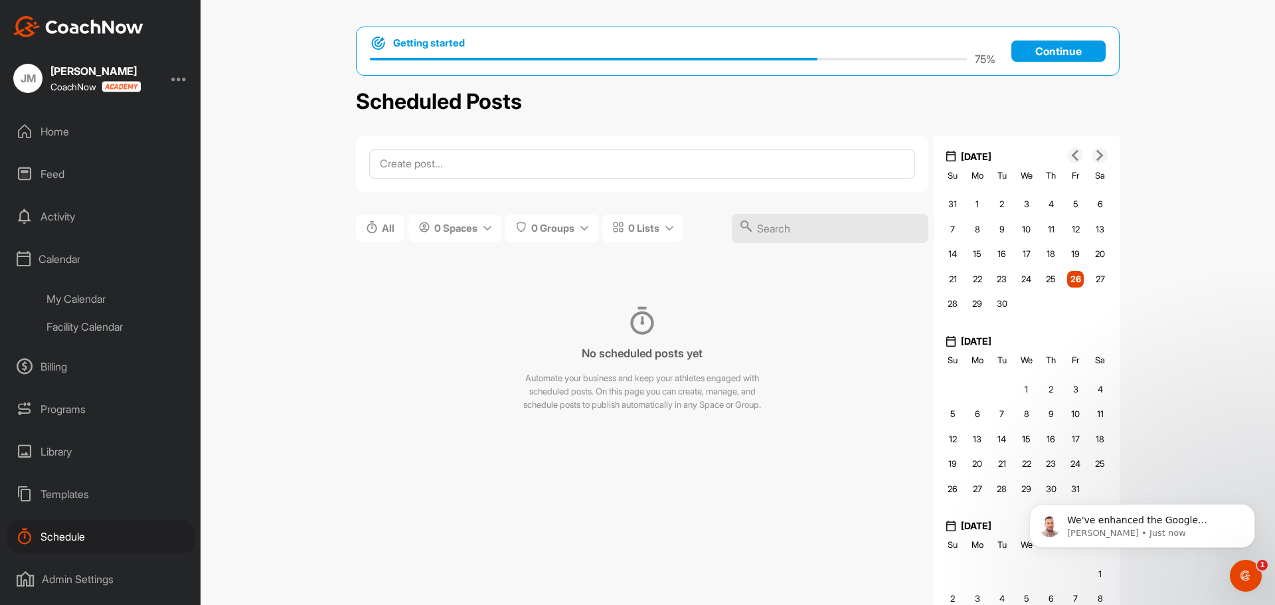
click at [82, 299] on div "My Calendar" at bounding box center [115, 299] width 157 height 28
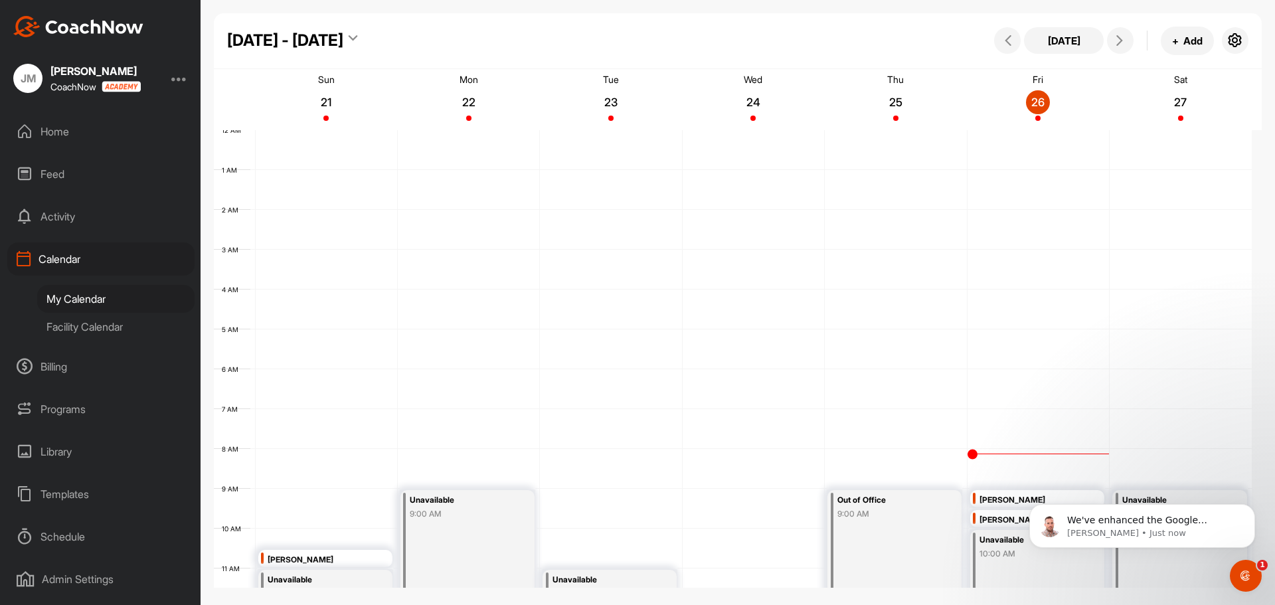
scroll to position [230, 0]
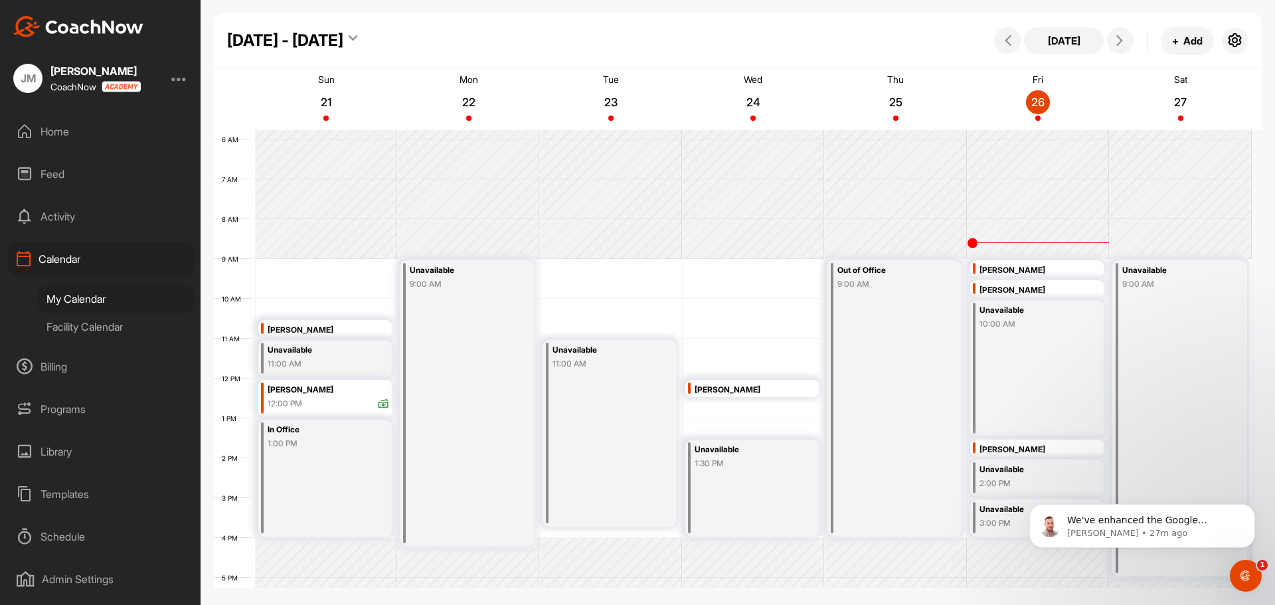
click at [1012, 349] on div "Unavailable 10:00 AM" at bounding box center [1037, 368] width 134 height 137
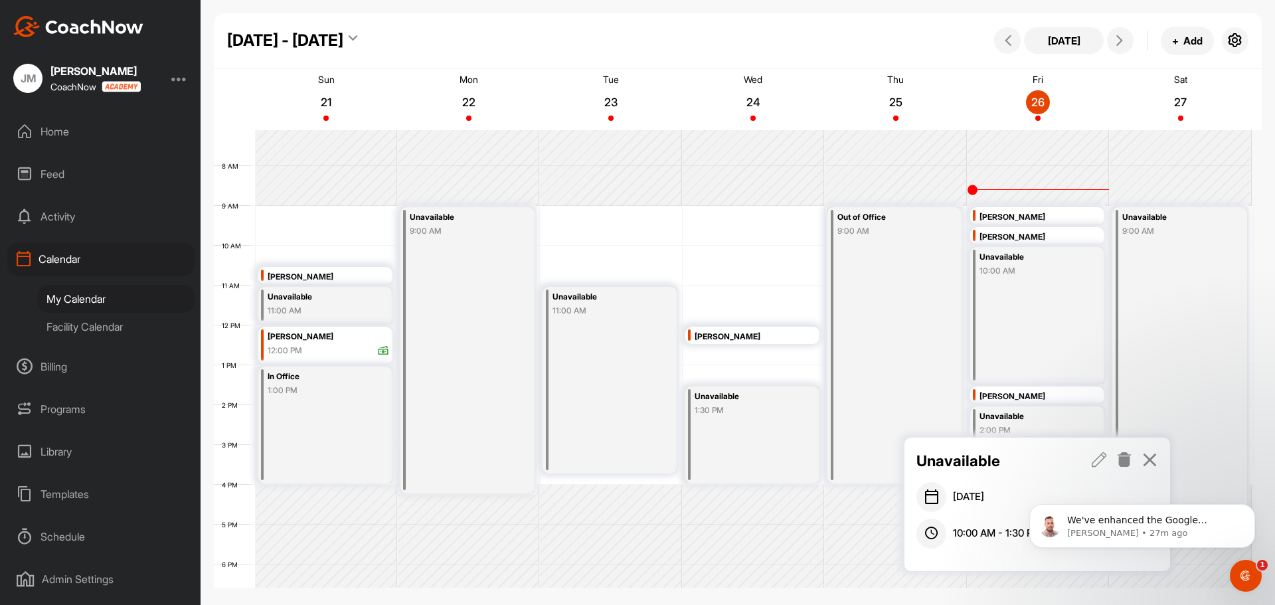
scroll to position [363, 0]
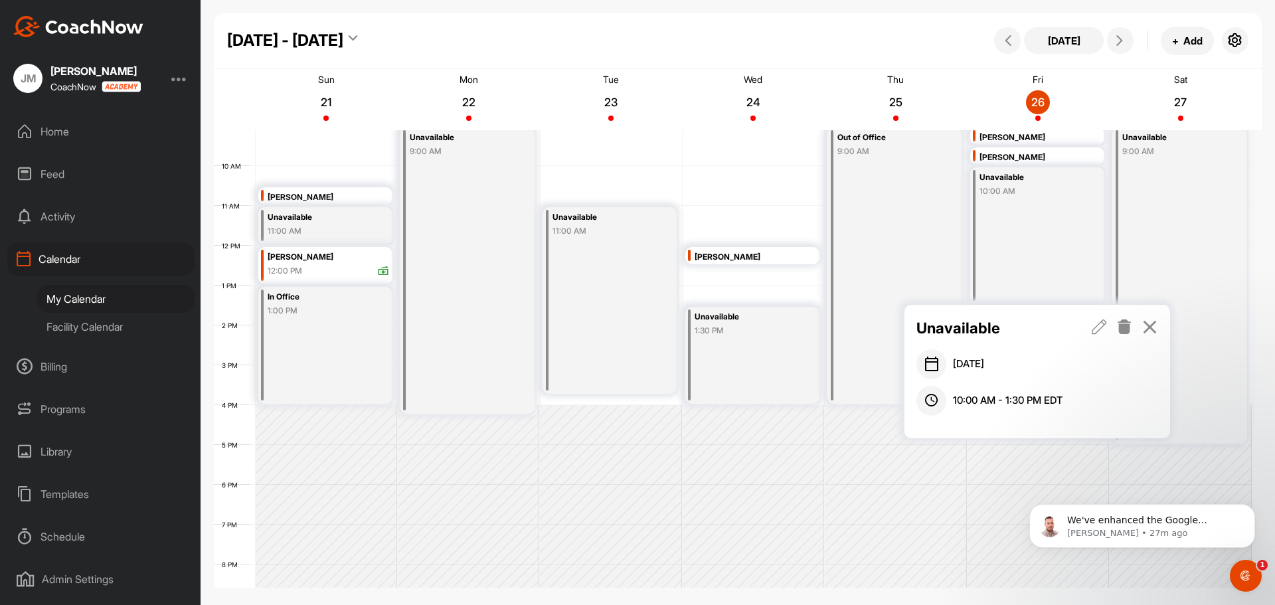
click at [1095, 328] on icon at bounding box center [1098, 326] width 15 height 15
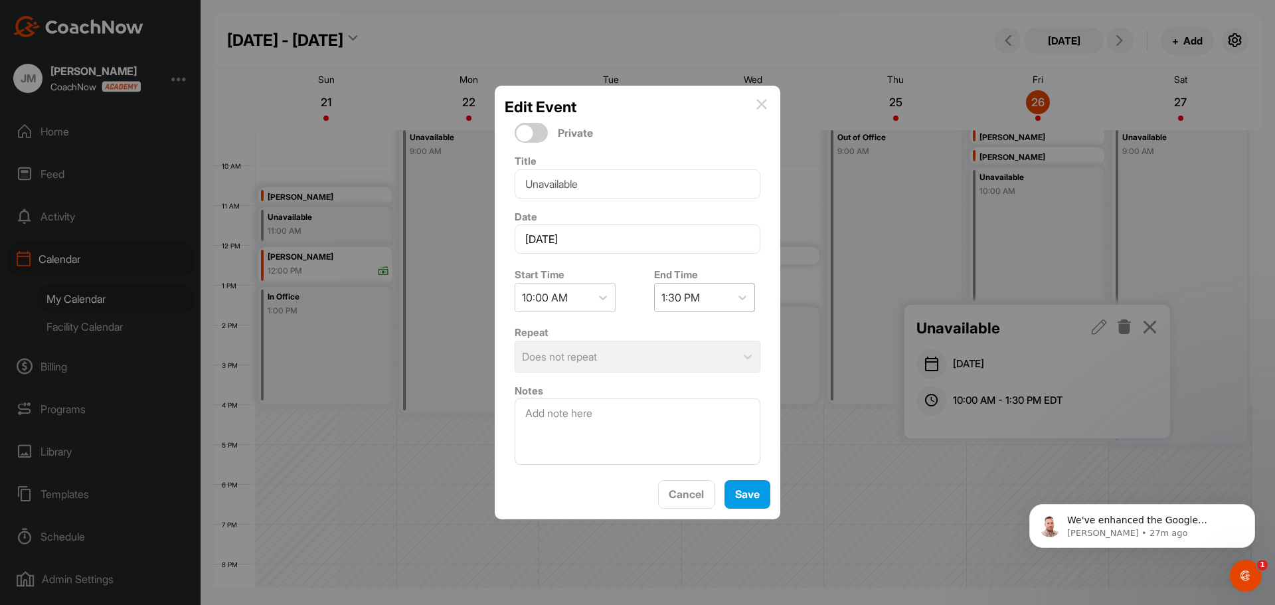
click at [692, 294] on div "1:30 PM" at bounding box center [680, 297] width 39 height 16
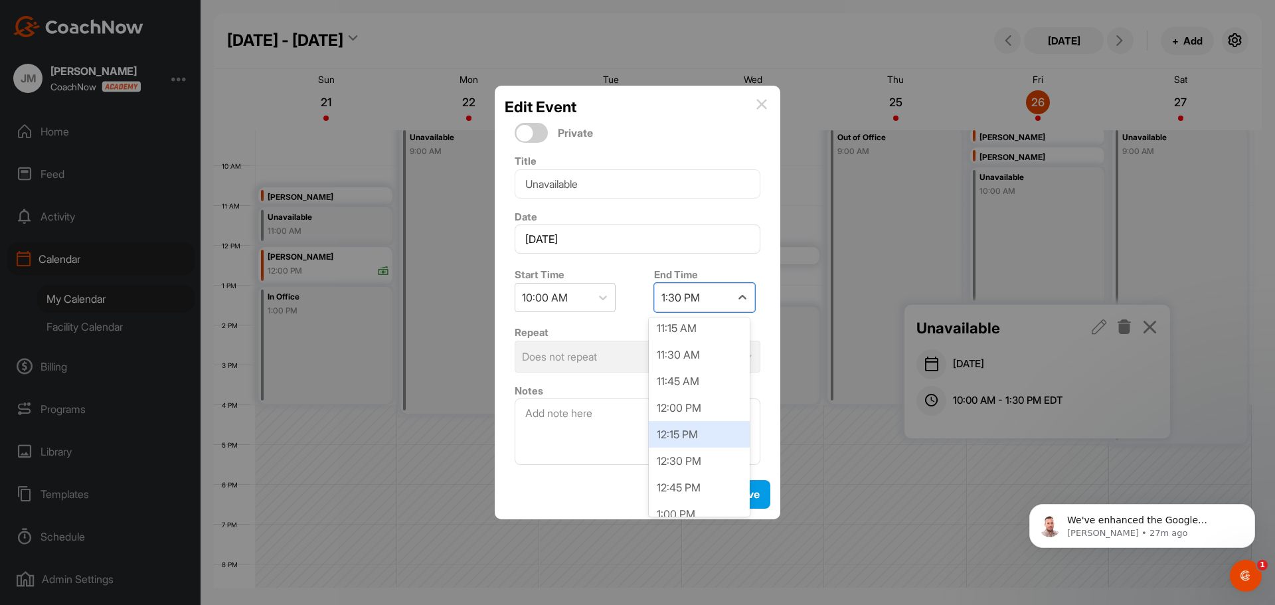
scroll to position [84, 0]
click at [694, 334] on div "11:00 AM" at bounding box center [699, 329] width 101 height 27
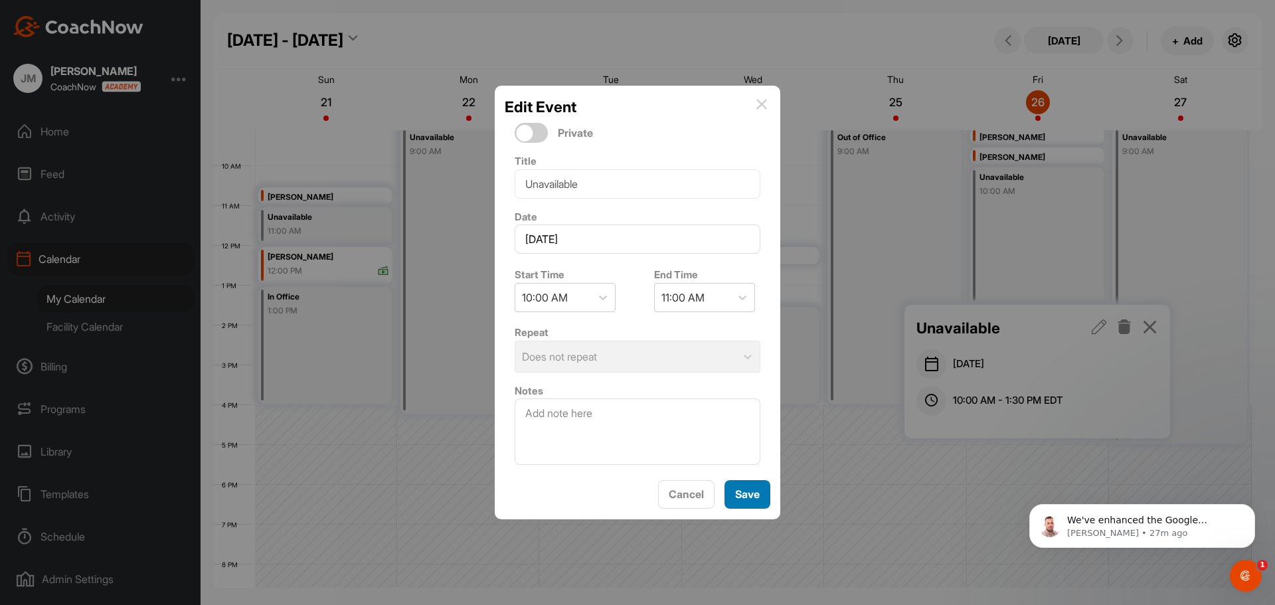
click at [737, 493] on span "Save" at bounding box center [747, 493] width 25 height 13
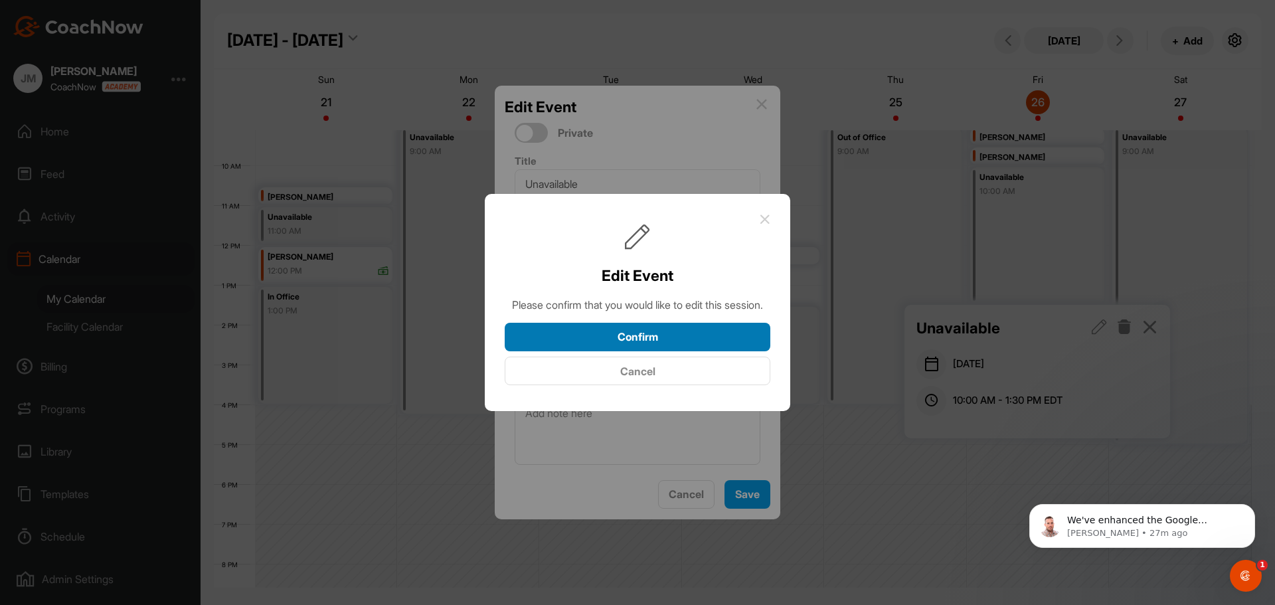
click at [703, 349] on button "Confirm" at bounding box center [638, 337] width 266 height 29
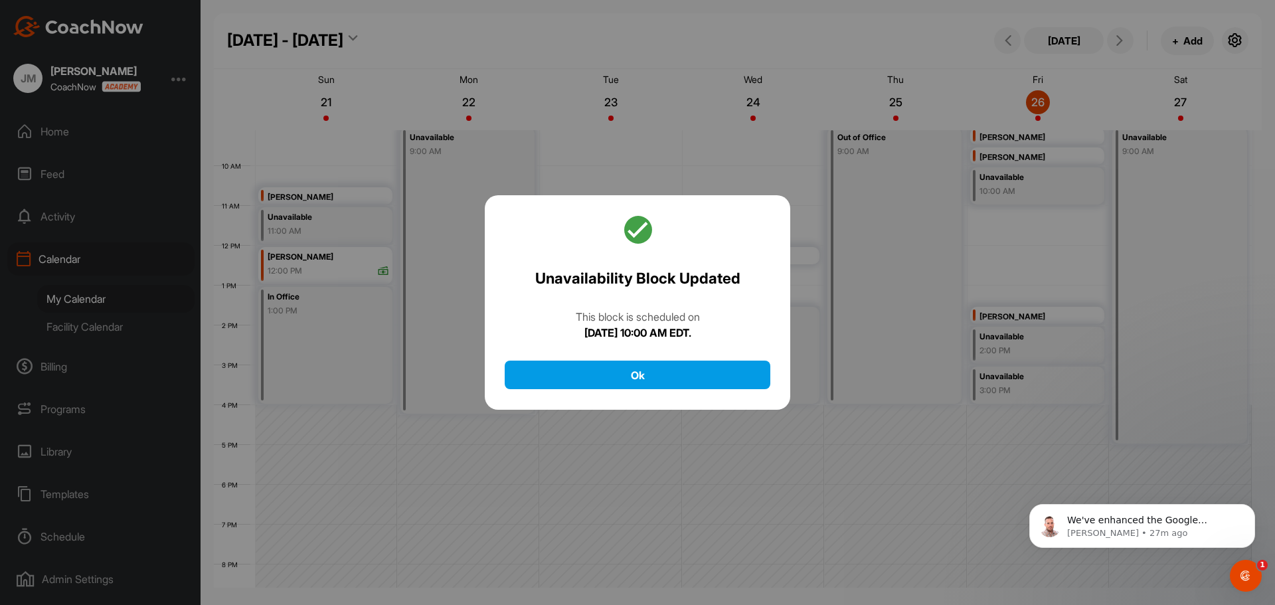
click at [1003, 234] on div at bounding box center [637, 302] width 1275 height 605
click at [739, 369] on button "Ok" at bounding box center [638, 375] width 266 height 29
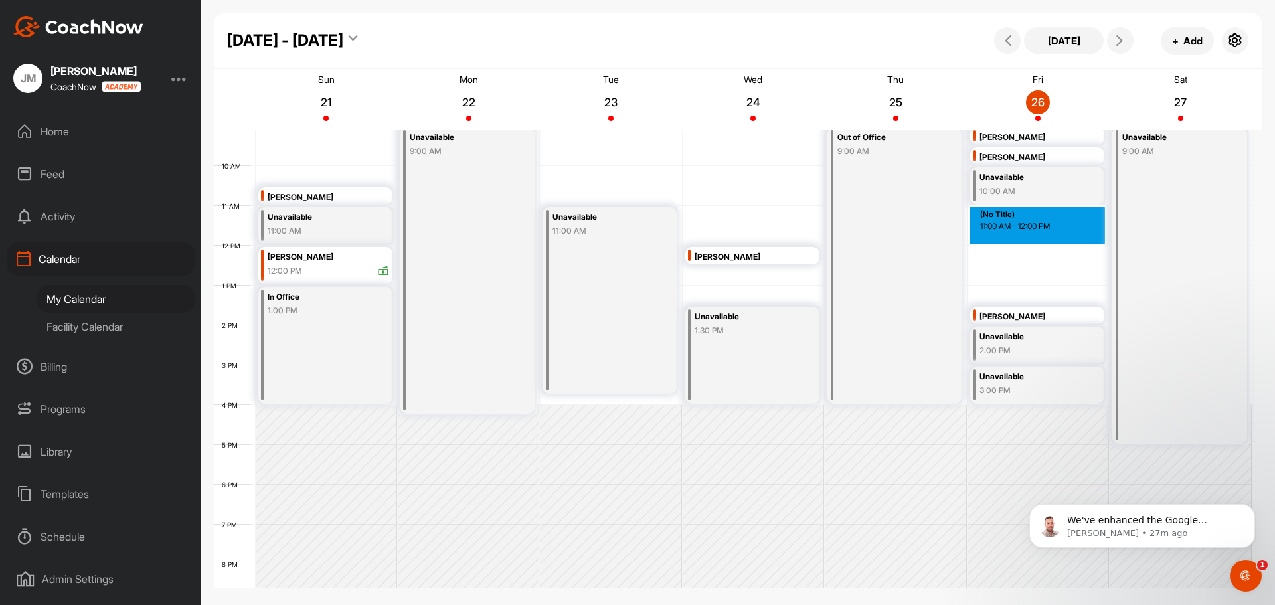
drag, startPoint x: 1000, startPoint y: 214, endPoint x: 1004, endPoint y: 240, distance: 26.2
click at [1004, 240] on div "12 AM 1 AM 2 AM 3 AM 4 AM 5 AM 6 AM 7 AM 8 AM 9 AM 10 AM 11 AM 12 PM 1 PM 2 PM …" at bounding box center [733, 246] width 1038 height 956
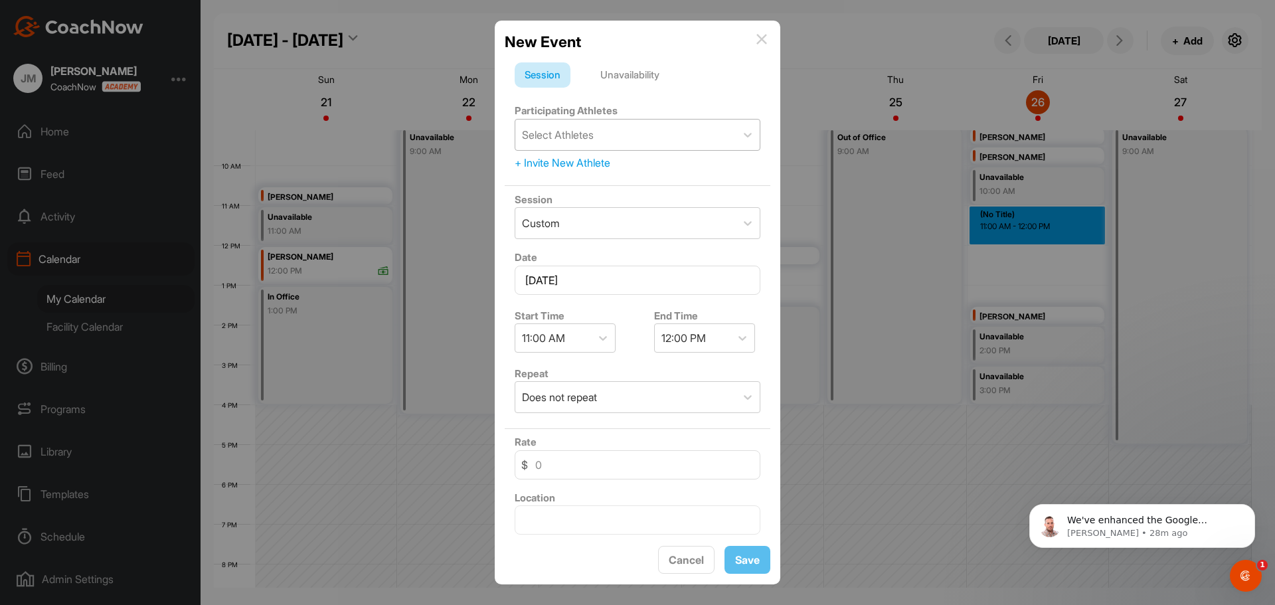
click at [613, 142] on div "Select Athletes" at bounding box center [625, 135] width 220 height 31
type input "[PERSON_NAME]"
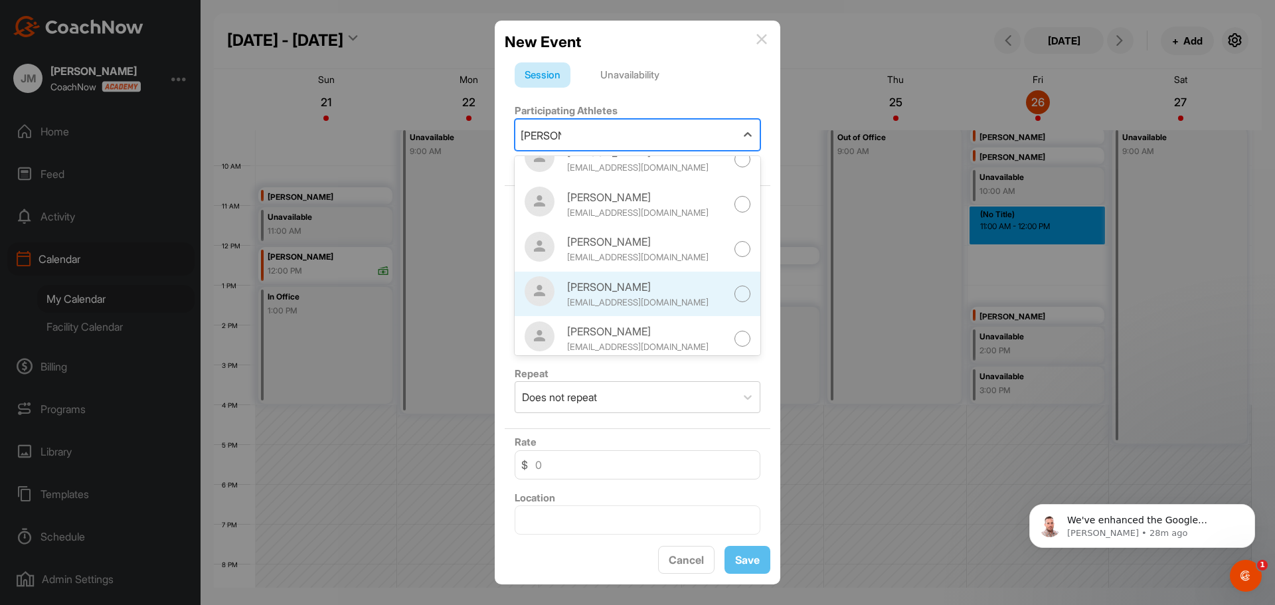
scroll to position [75, 0]
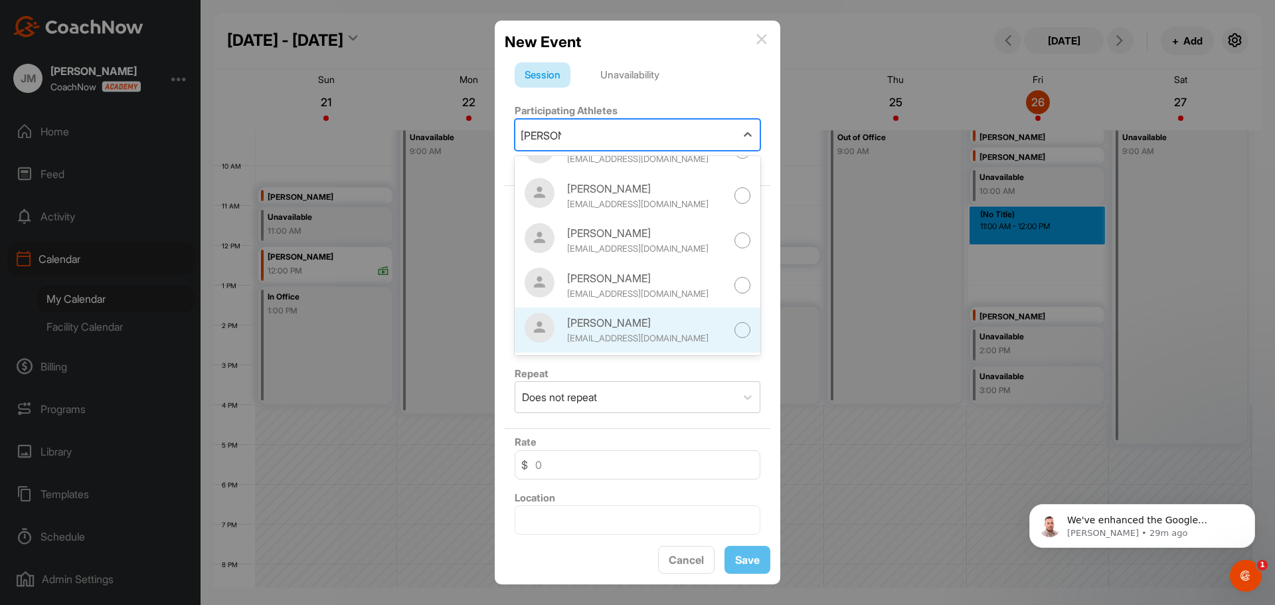
click at [657, 331] on div "[PERSON_NAME]" at bounding box center [646, 323] width 159 height 16
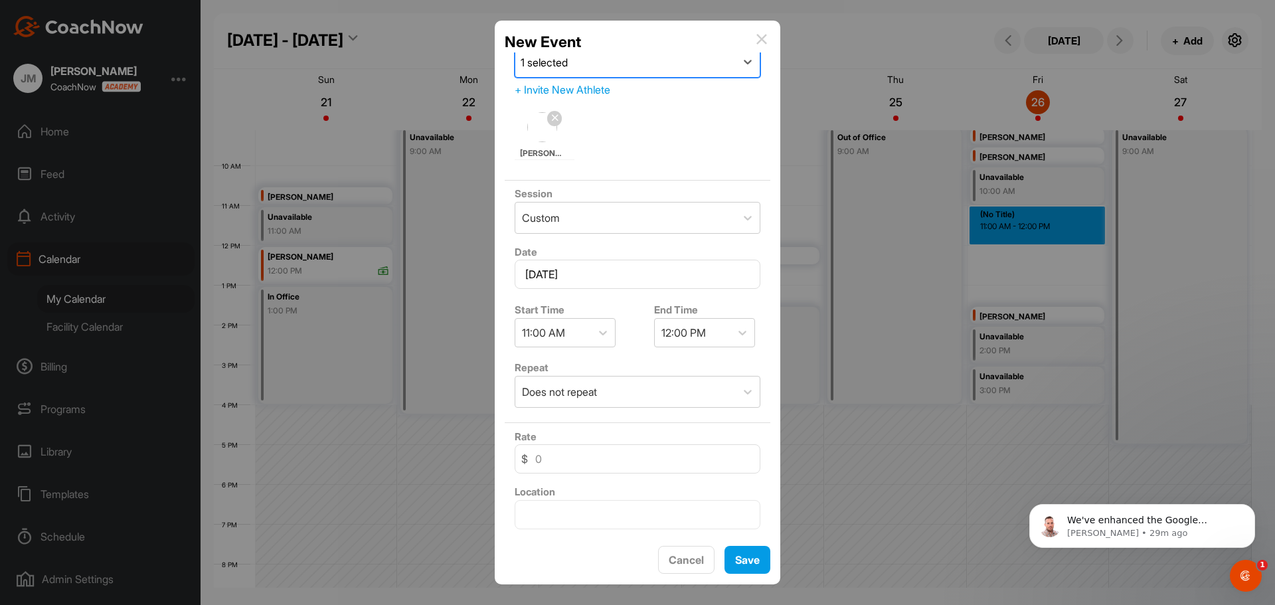
scroll to position [0, 0]
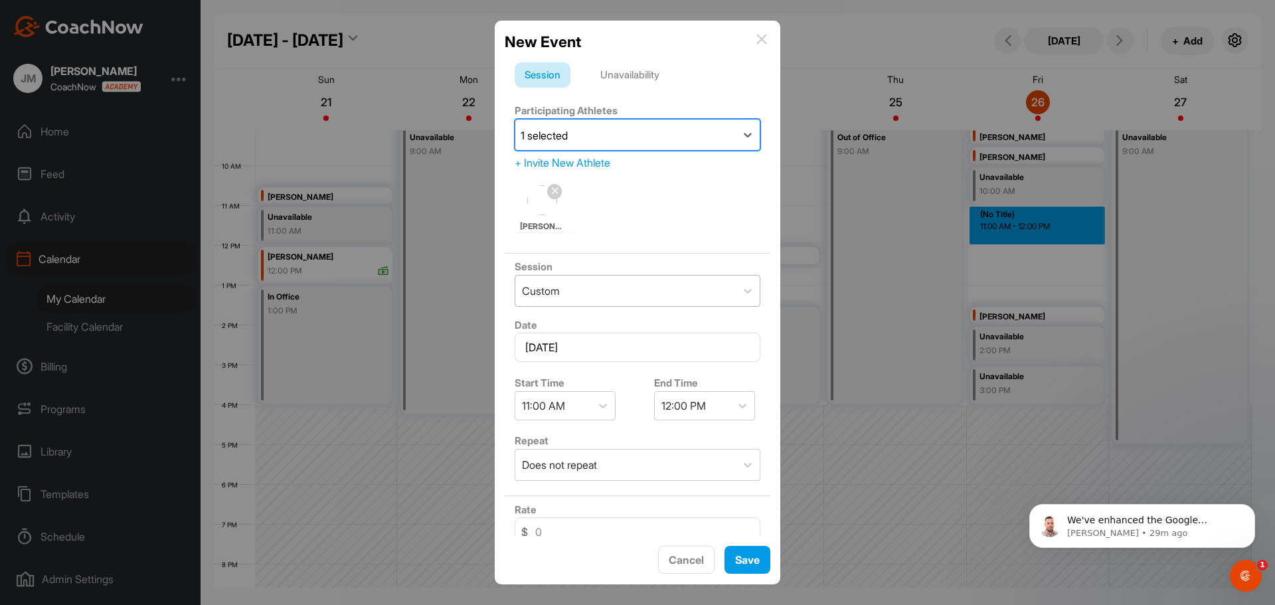
click at [573, 297] on div "Custom" at bounding box center [625, 291] width 220 height 31
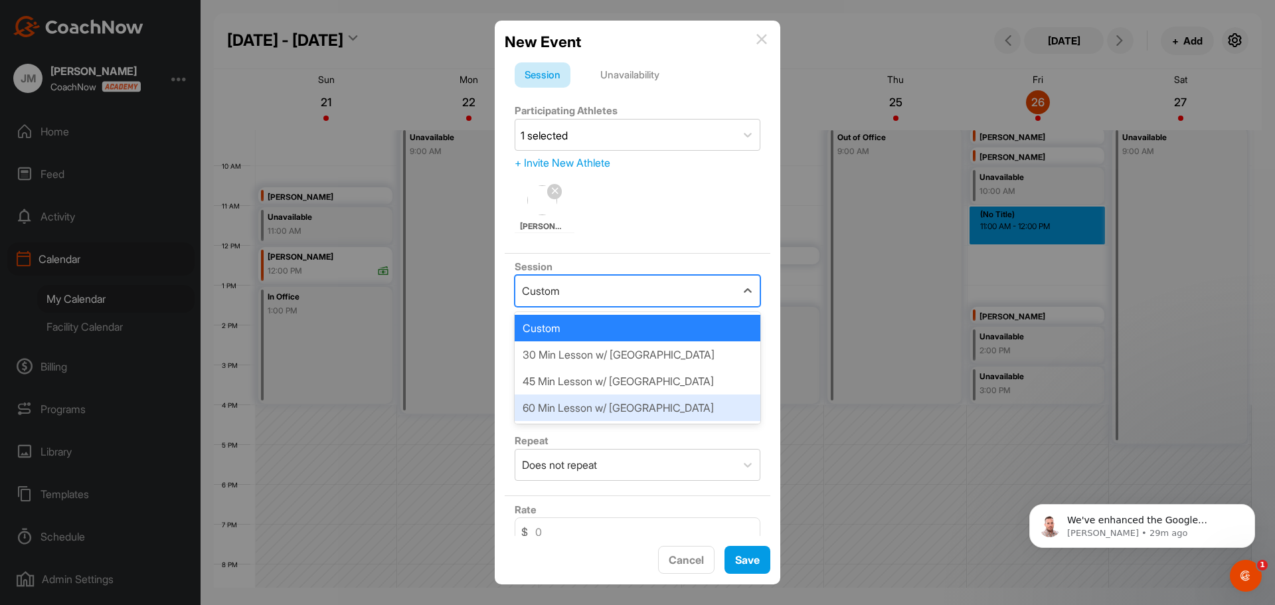
click at [566, 408] on div "60 Min Lesson w/ [GEOGRAPHIC_DATA]" at bounding box center [638, 407] width 246 height 27
type input "120"
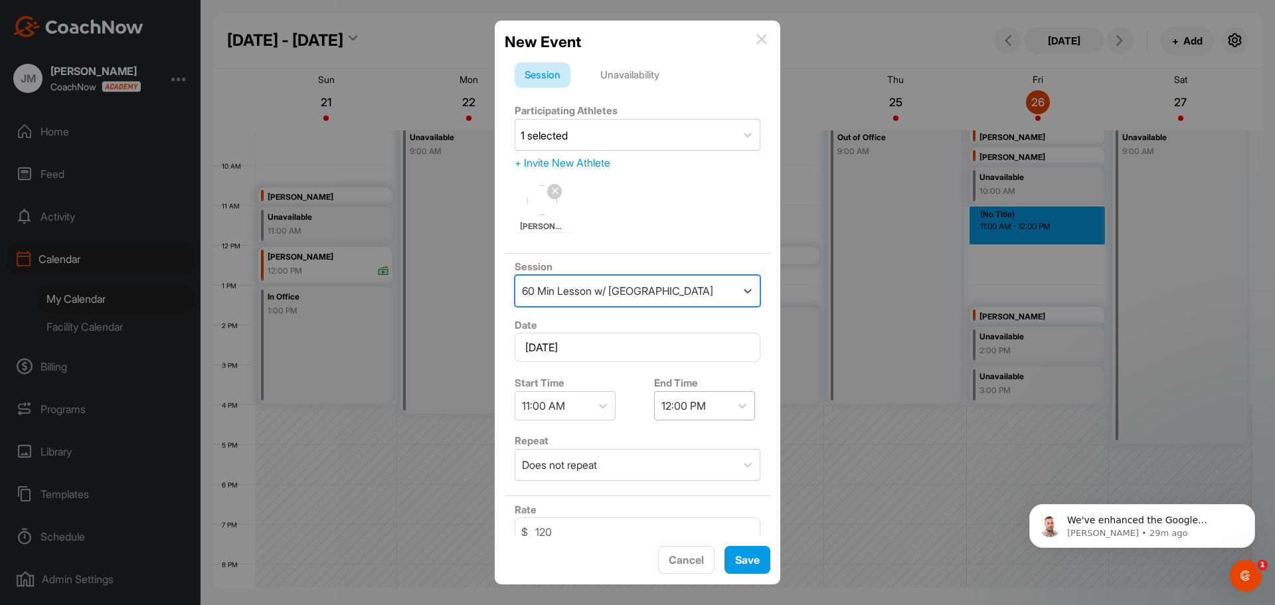
scroll to position [164, 0]
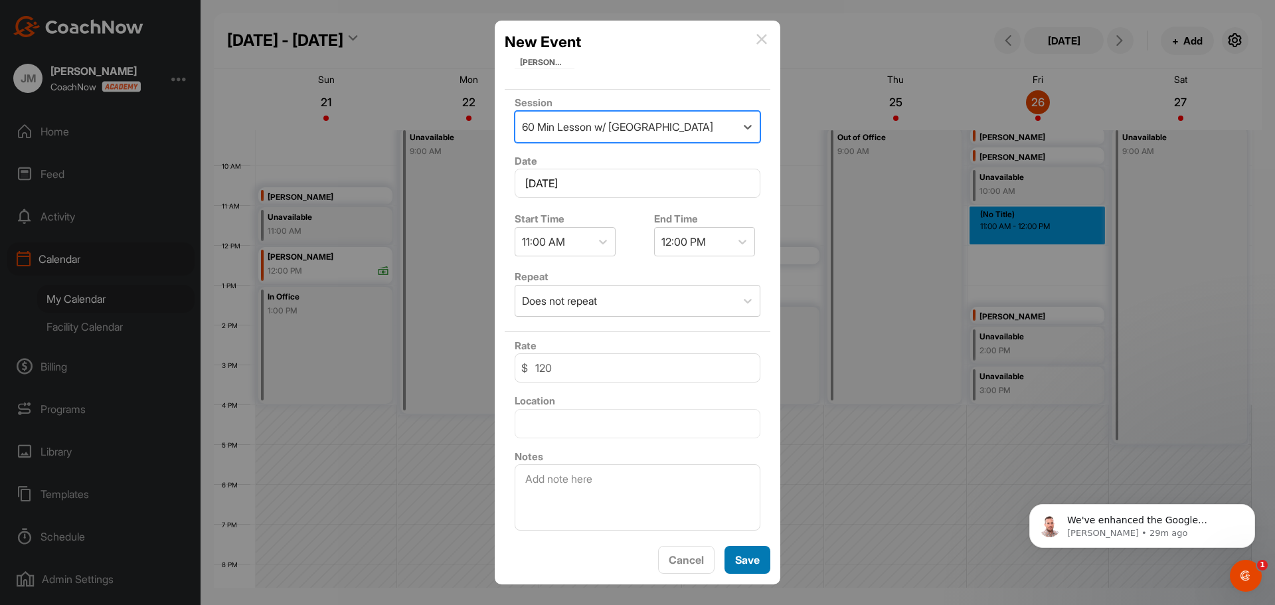
click at [730, 557] on button "Save" at bounding box center [747, 560] width 46 height 29
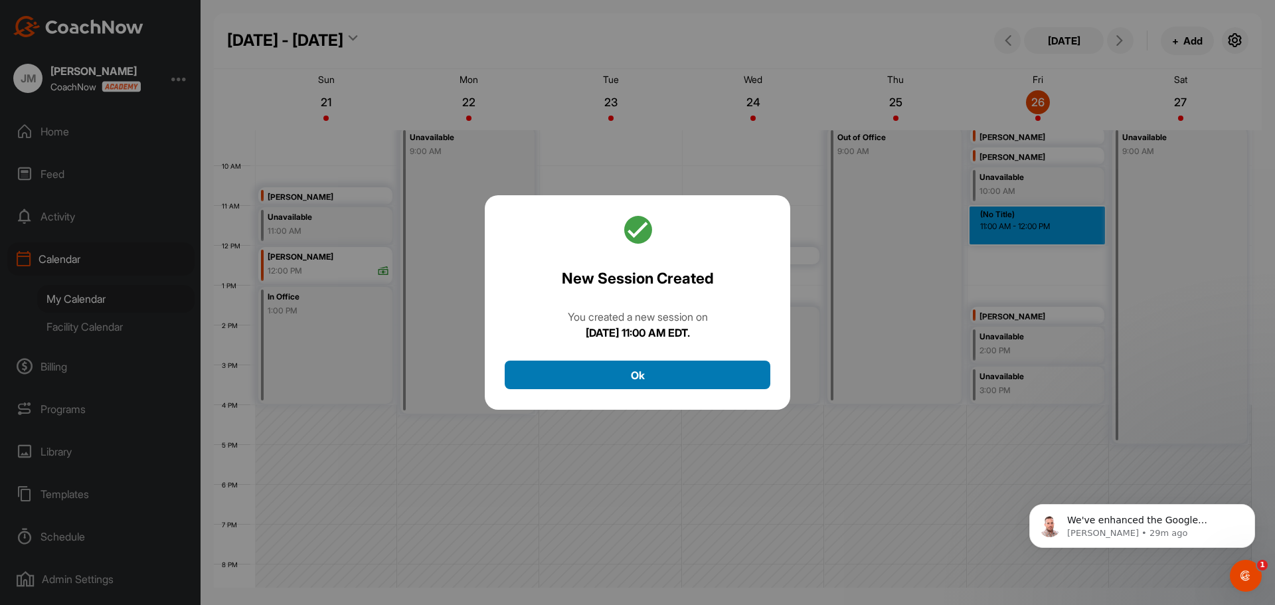
click at [615, 378] on button "Ok" at bounding box center [638, 375] width 266 height 29
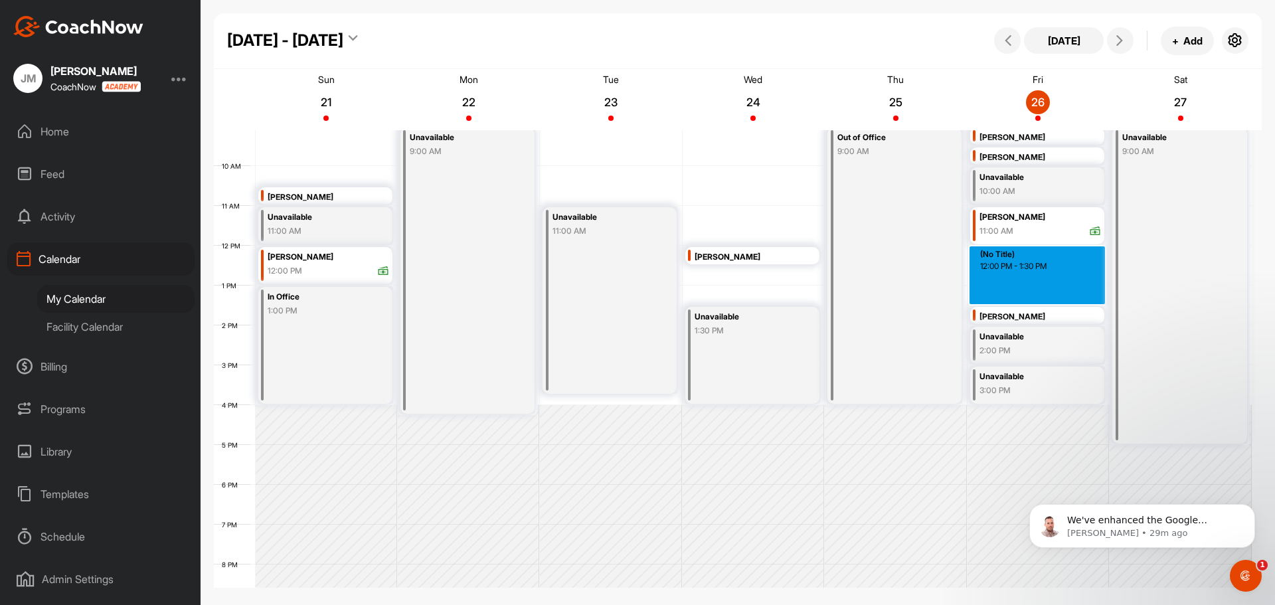
drag, startPoint x: 1035, startPoint y: 252, endPoint x: 1037, endPoint y: 305, distance: 53.2
click at [1037, 305] on div "12 AM 1 AM 2 AM 3 AM 4 AM 5 AM 6 AM 7 AM 8 AM 9 AM 10 AM 11 AM 12 PM 1 PM 2 PM …" at bounding box center [733, 246] width 1038 height 956
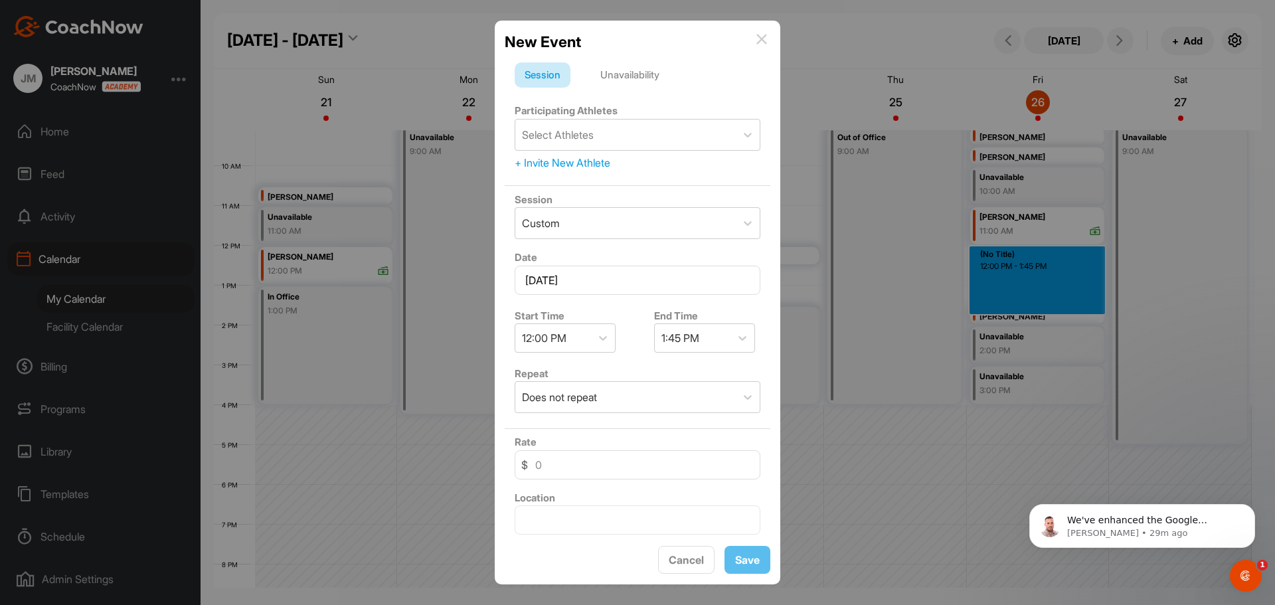
drag, startPoint x: 763, startPoint y: 40, endPoint x: 766, endPoint y: 48, distance: 9.0
click at [762, 42] on img at bounding box center [761, 39] width 11 height 11
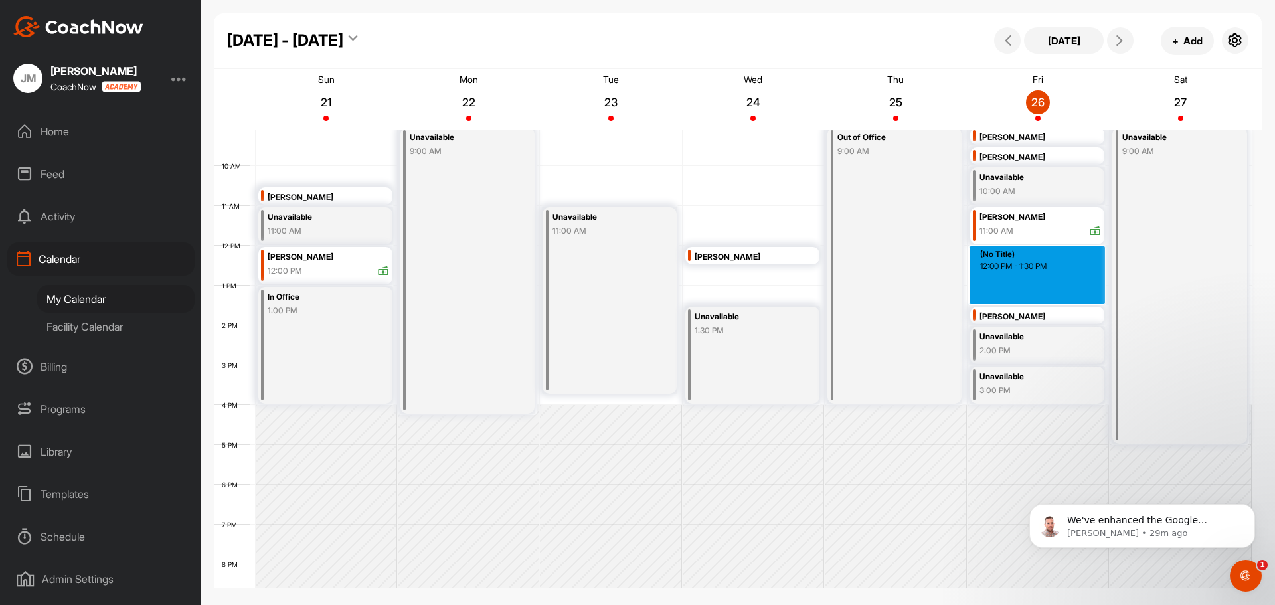
drag, startPoint x: 1013, startPoint y: 254, endPoint x: 1014, endPoint y: 298, distance: 44.5
click at [1014, 298] on div "12 AM 1 AM 2 AM 3 AM 4 AM 5 AM 6 AM 7 AM 8 AM 9 AM 10 AM 11 AM 12 PM 1 PM 2 PM …" at bounding box center [733, 246] width 1038 height 956
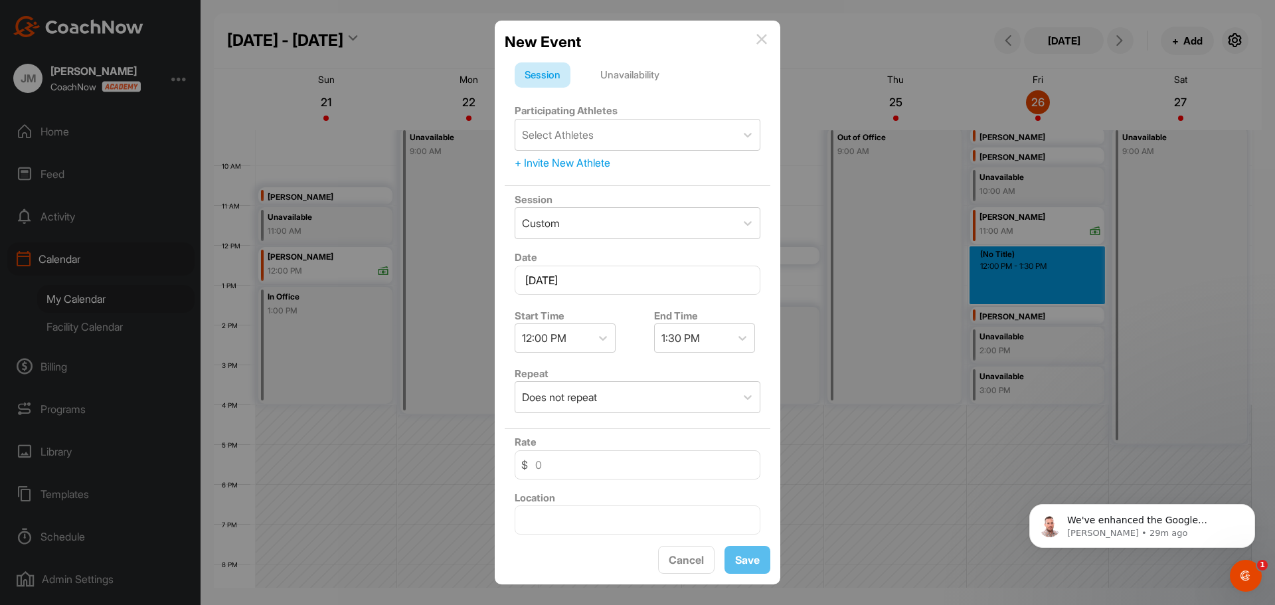
click at [619, 83] on div "Unavailability" at bounding box center [629, 74] width 79 height 25
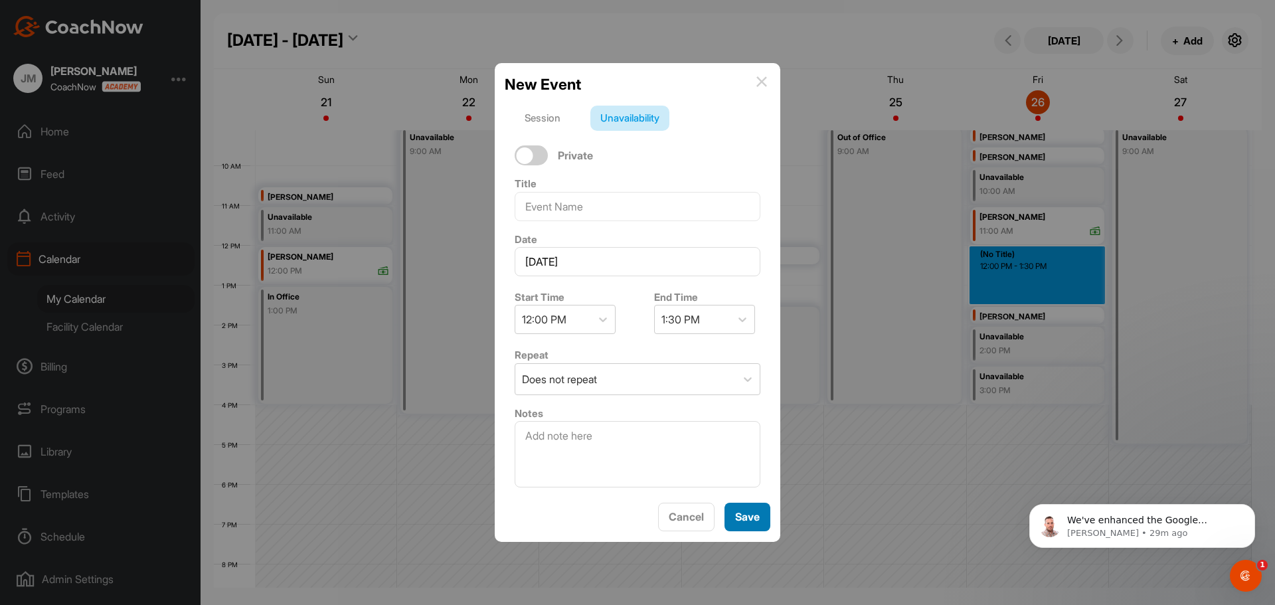
click at [748, 513] on span "Save" at bounding box center [747, 516] width 25 height 13
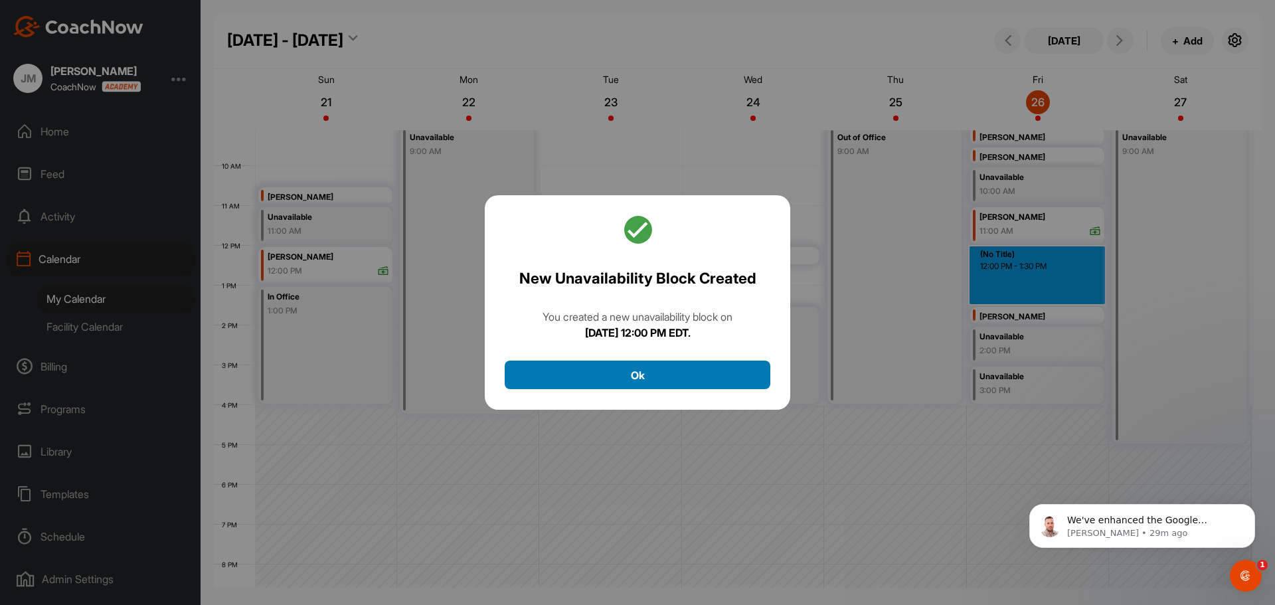
click at [723, 369] on button "Ok" at bounding box center [638, 375] width 266 height 29
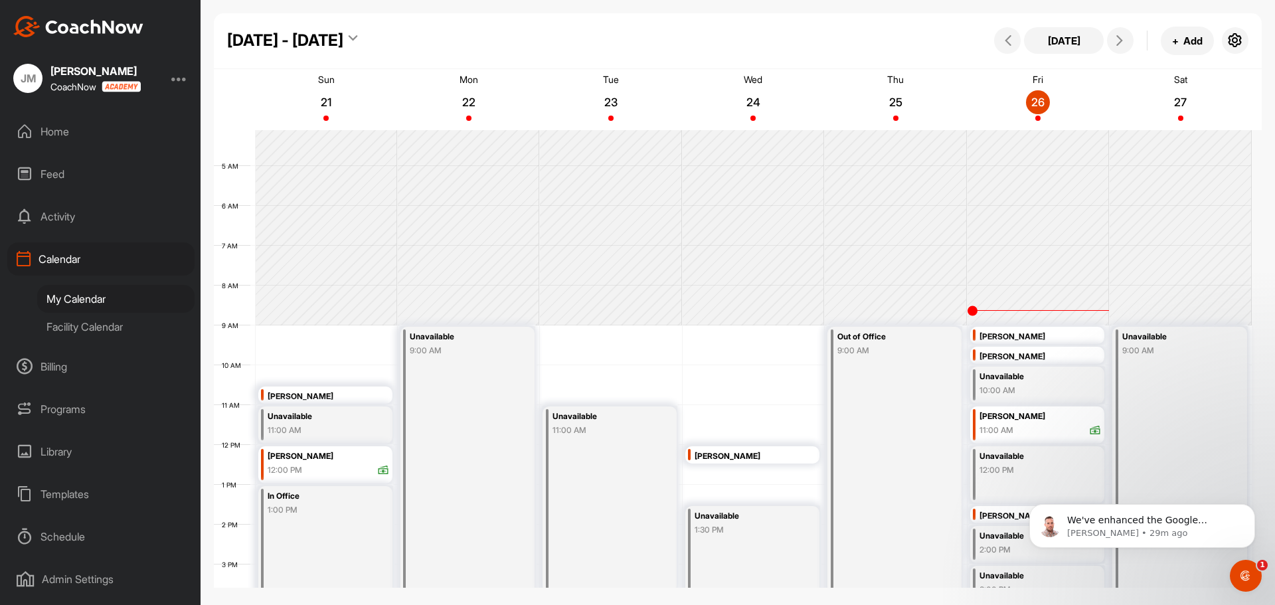
scroll to position [230, 0]
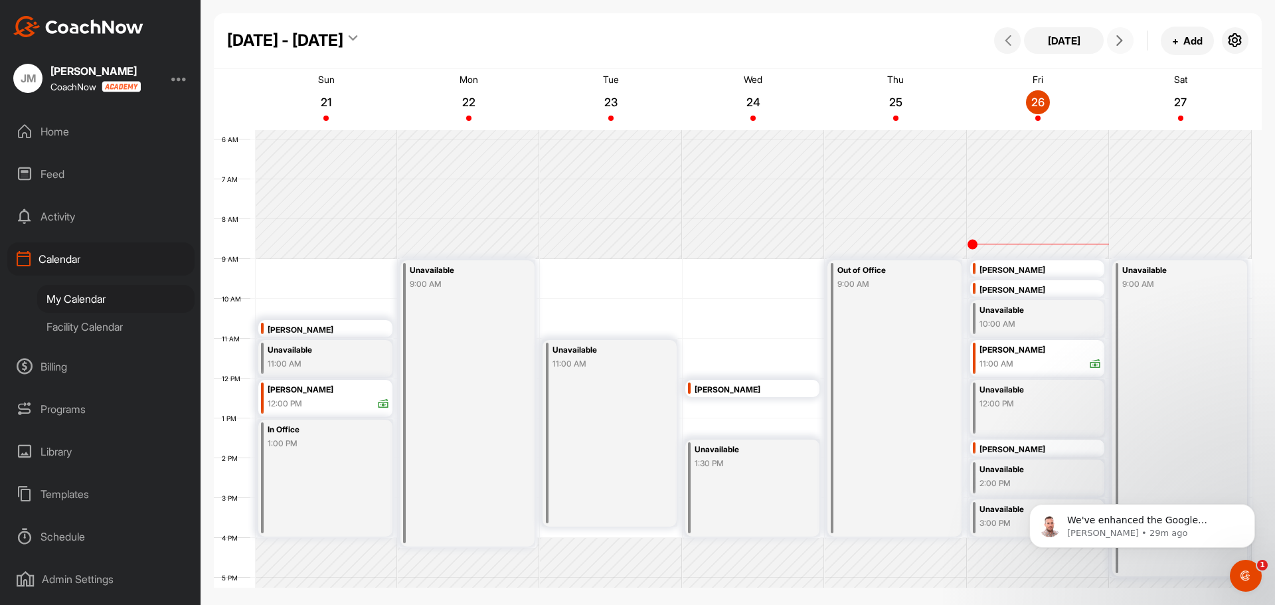
click at [1118, 42] on icon at bounding box center [1119, 40] width 11 height 11
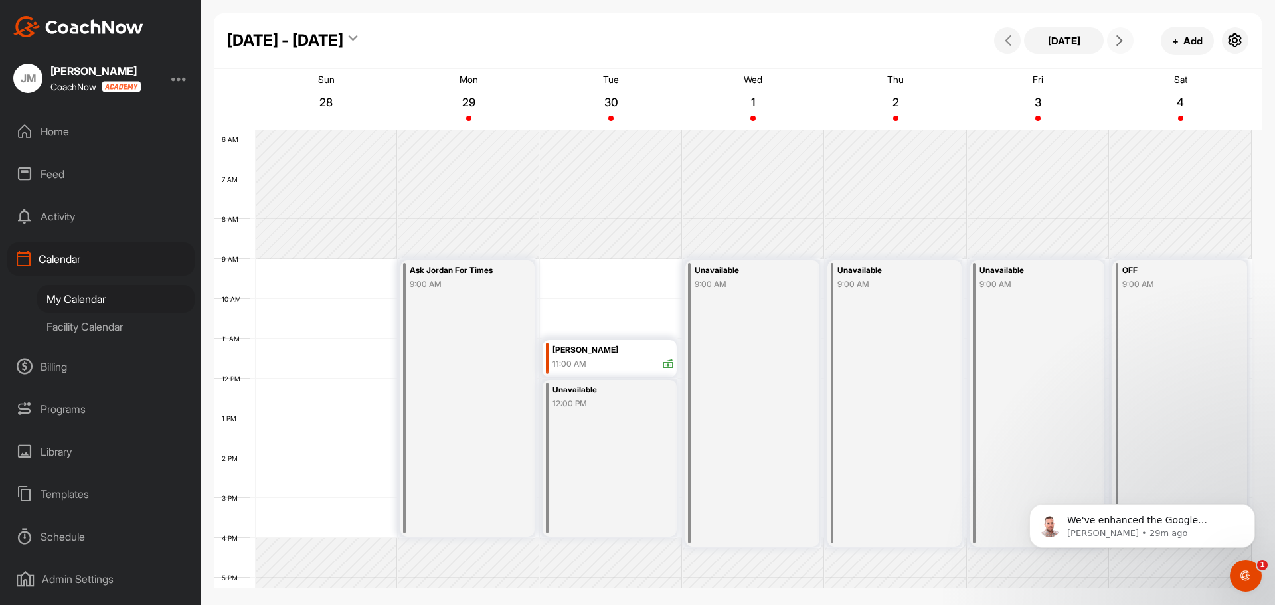
click at [1018, 269] on div "Unavailable" at bounding box center [1030, 270] width 102 height 15
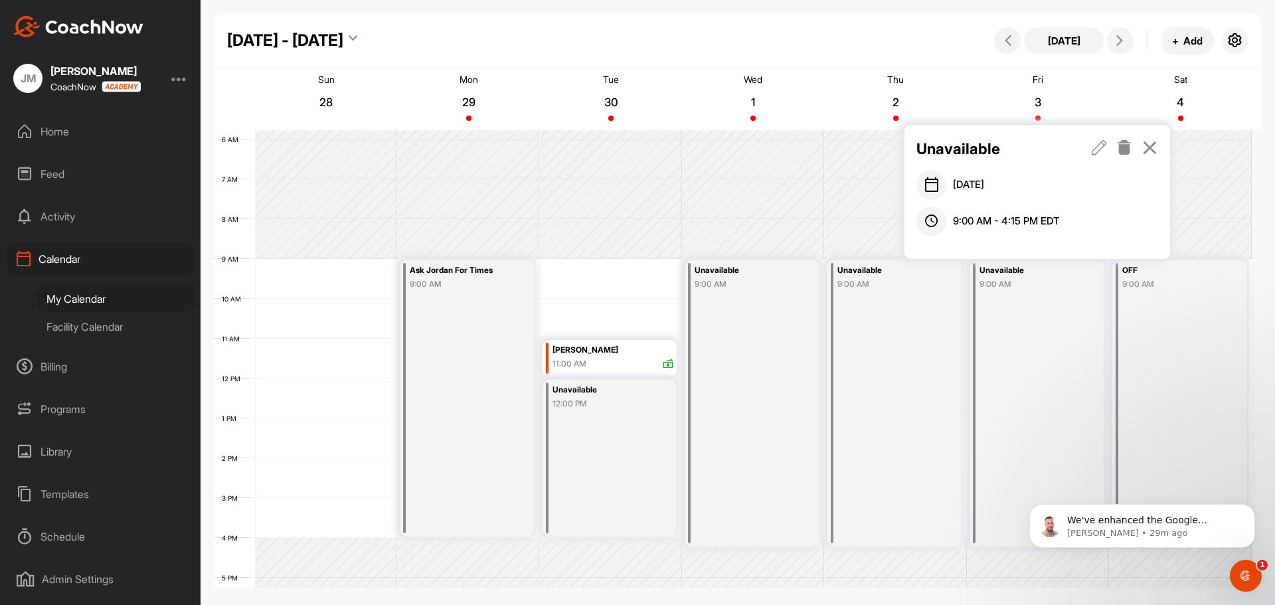
click at [1099, 146] on icon at bounding box center [1098, 147] width 15 height 15
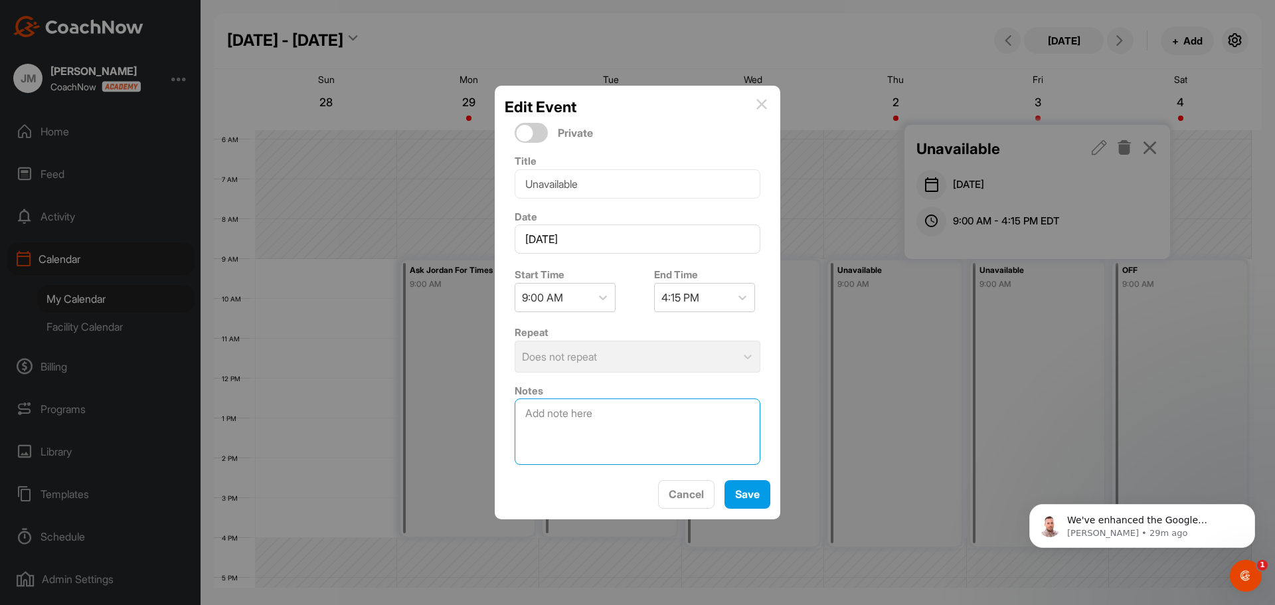
click at [533, 402] on textarea at bounding box center [638, 431] width 246 height 66
type textarea "Pro Super Championship at [GEOGRAPHIC_DATA]"
click at [747, 487] on div "Save" at bounding box center [747, 494] width 25 height 16
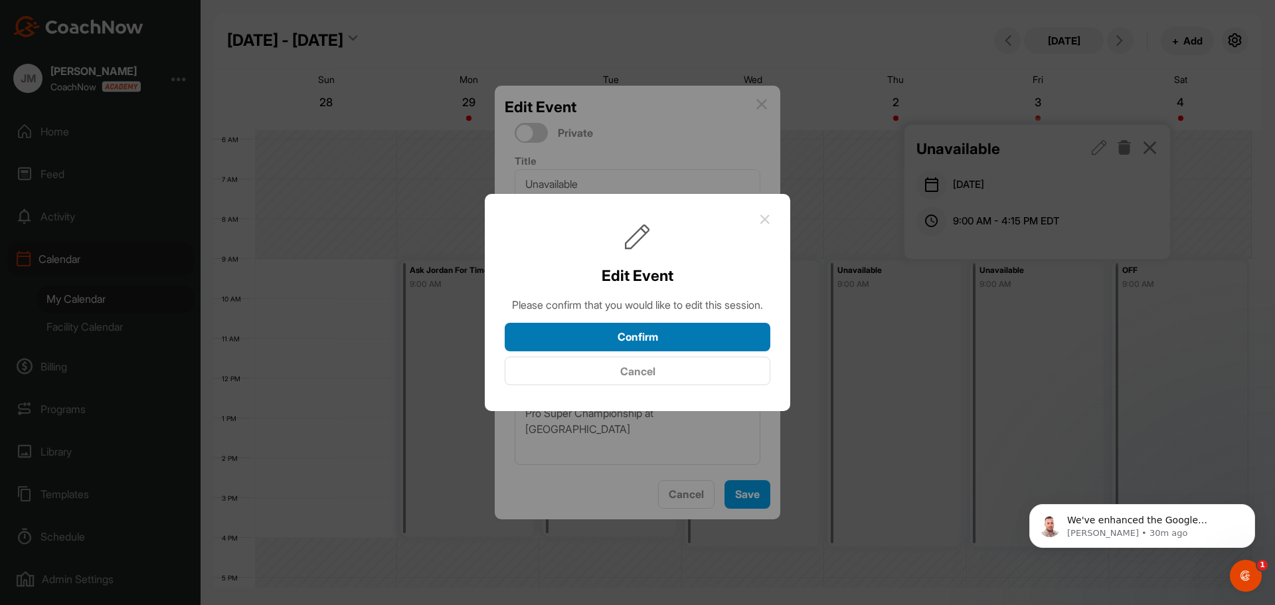
click at [677, 351] on button "Confirm" at bounding box center [638, 337] width 266 height 29
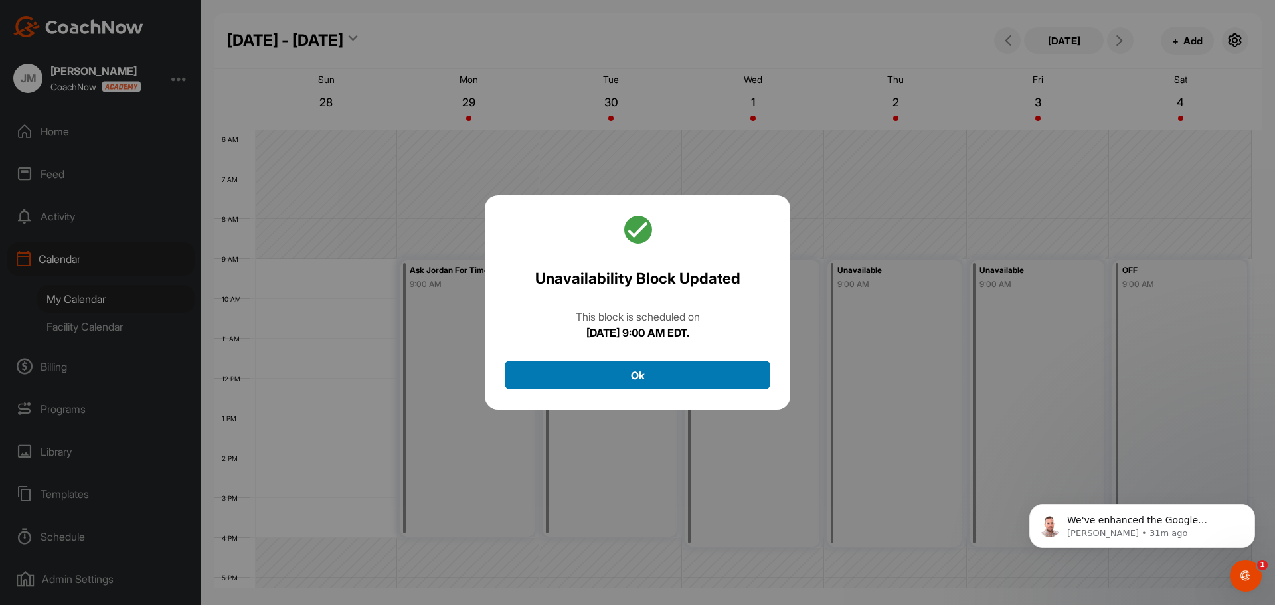
click at [628, 379] on button "Ok" at bounding box center [638, 375] width 266 height 29
